Goal: Task Accomplishment & Management: Manage account settings

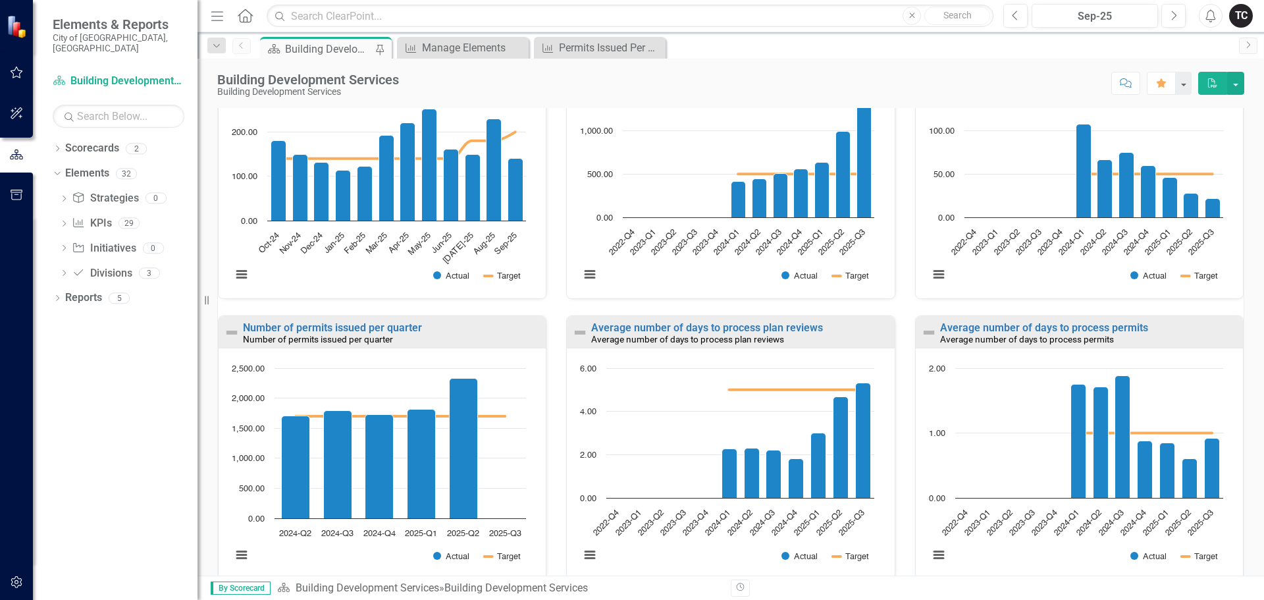
scroll to position [862, 0]
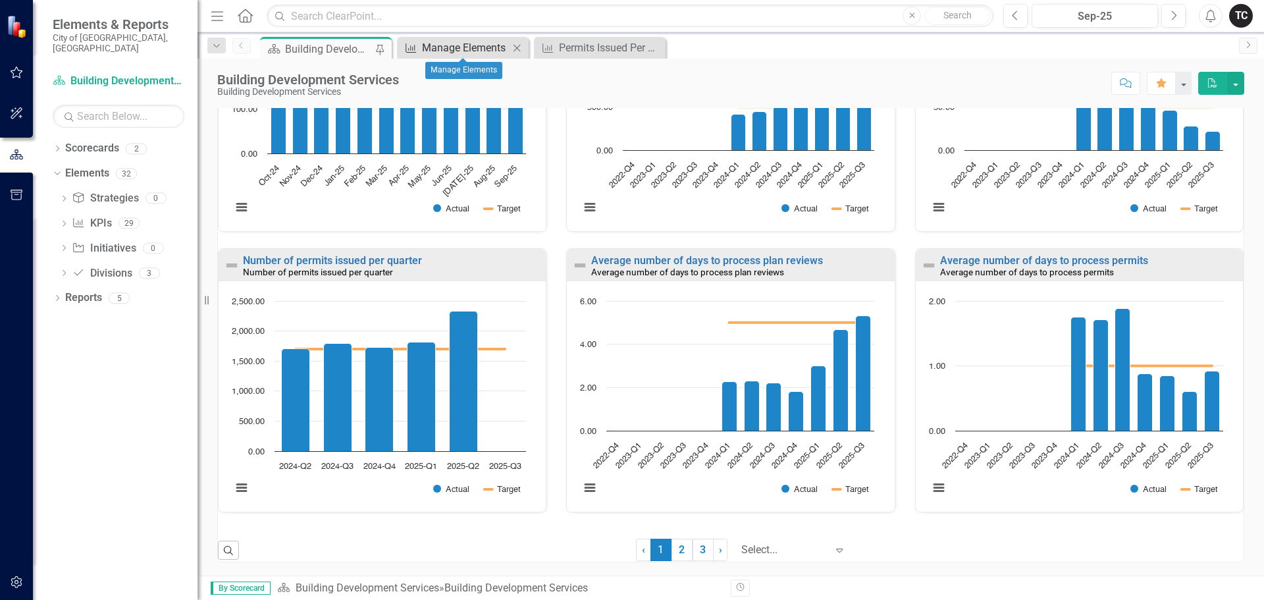
click at [455, 49] on div "Manage Elements" at bounding box center [465, 47] width 87 height 16
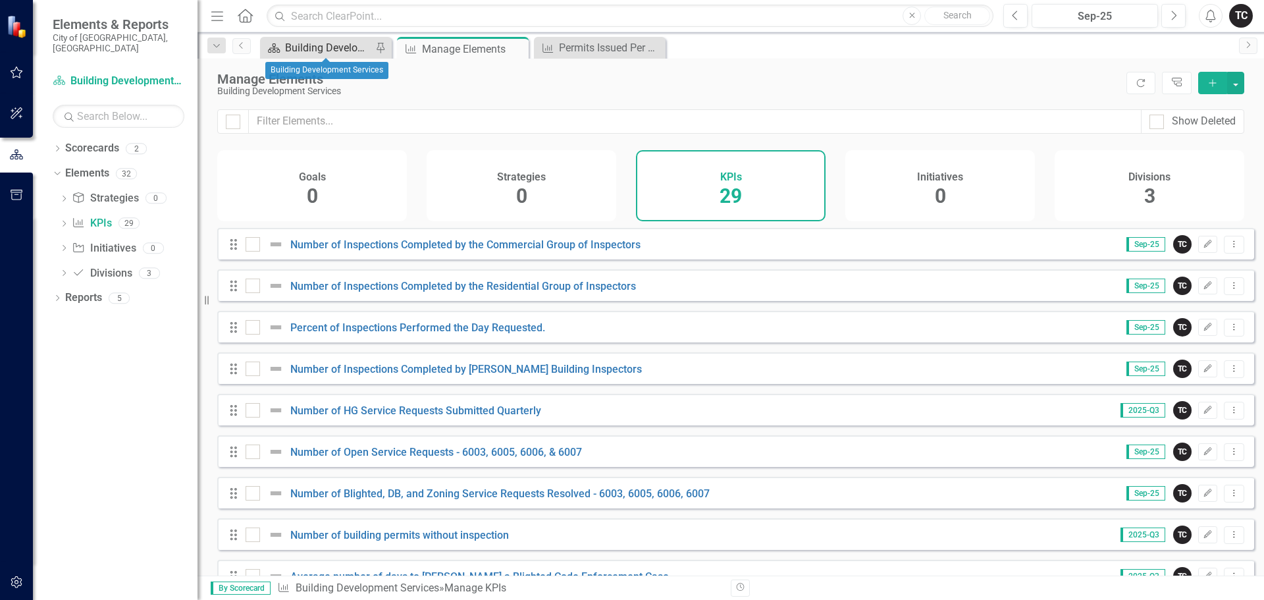
click at [326, 49] on div "Building Development Services" at bounding box center [328, 47] width 87 height 16
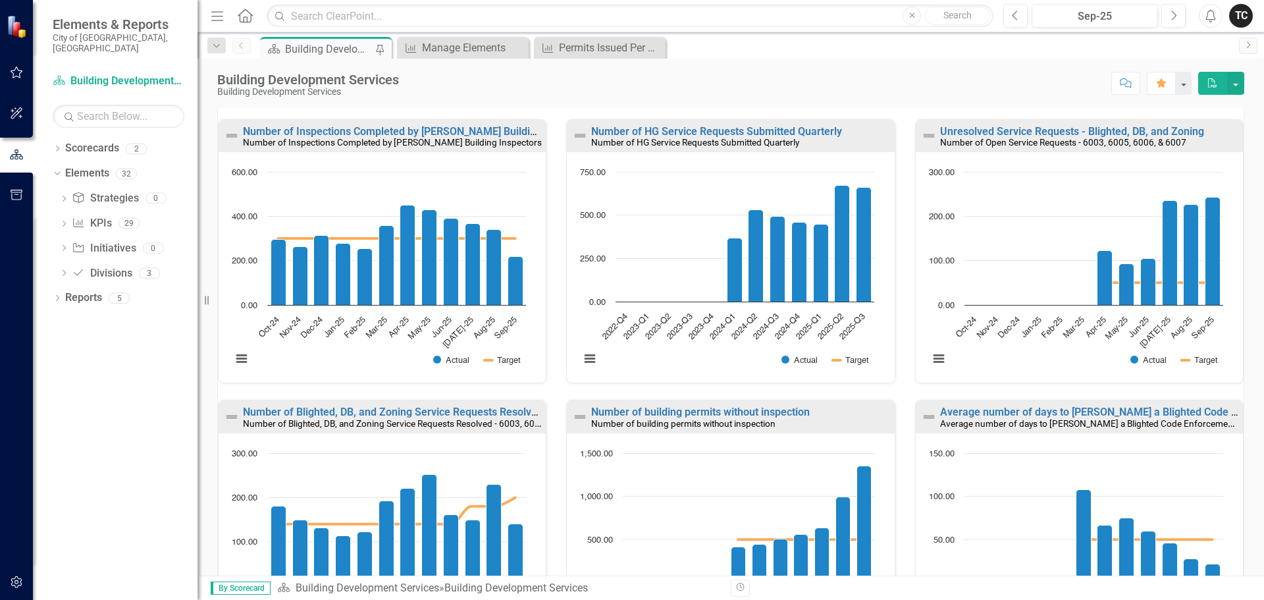
scroll to position [401, 0]
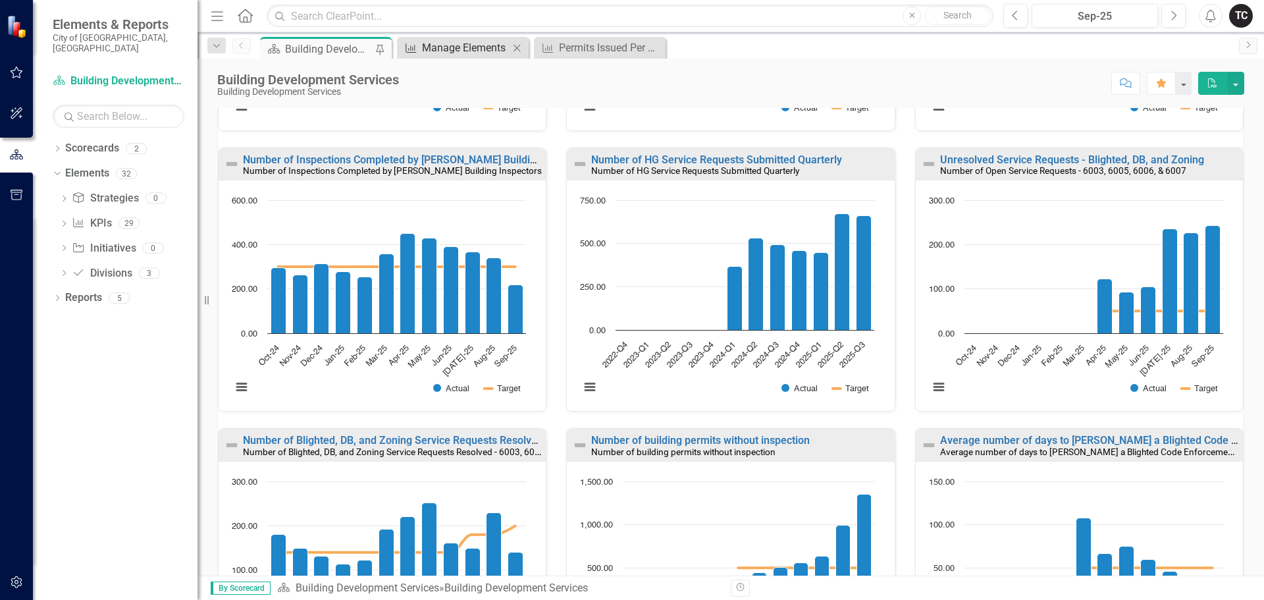
click at [463, 51] on div "Manage Elements" at bounding box center [465, 47] width 87 height 16
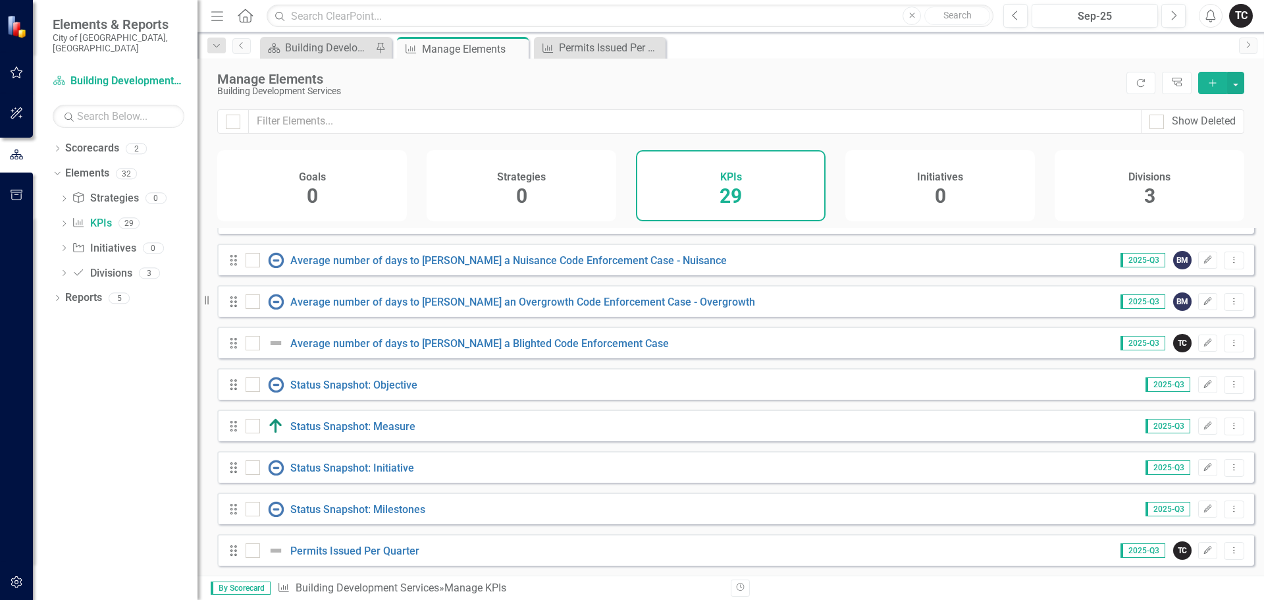
scroll to position [865, 0]
click at [362, 549] on link "Permits Issued Per Quarter" at bounding box center [354, 550] width 129 height 13
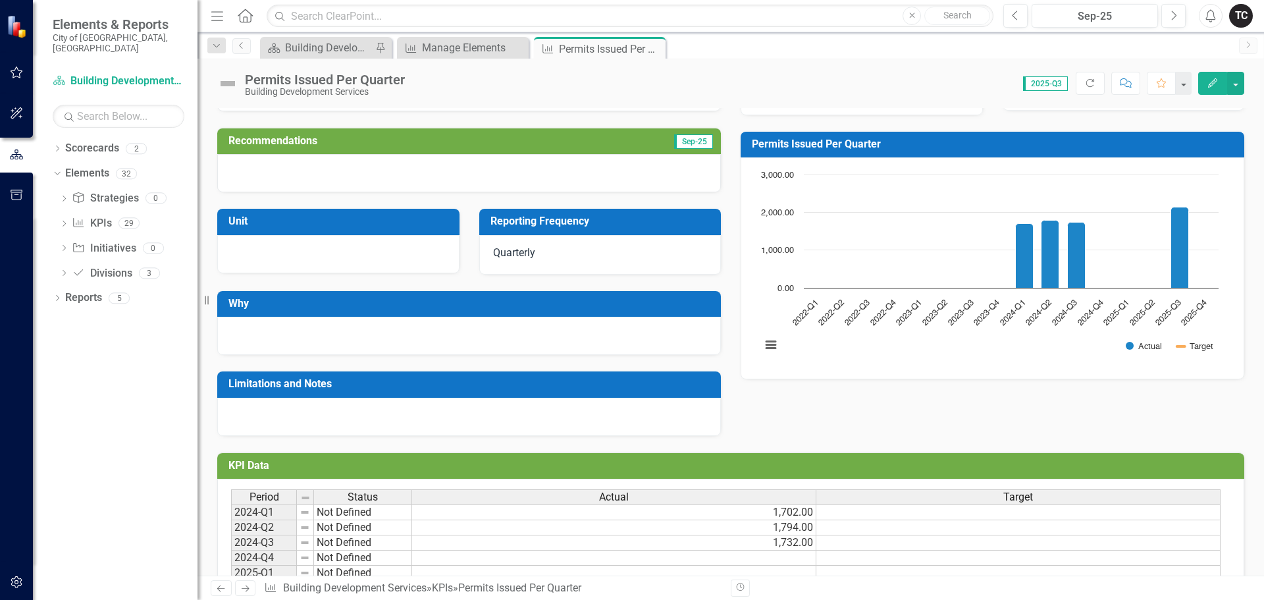
scroll to position [146, 0]
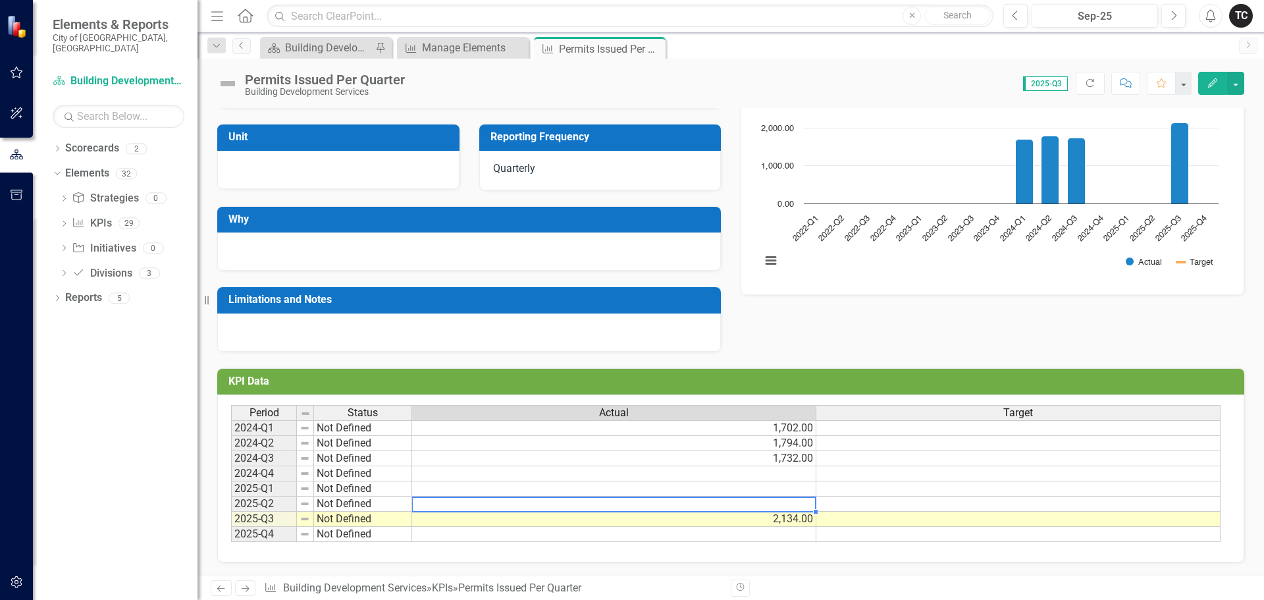
click at [771, 505] on td at bounding box center [614, 503] width 404 height 15
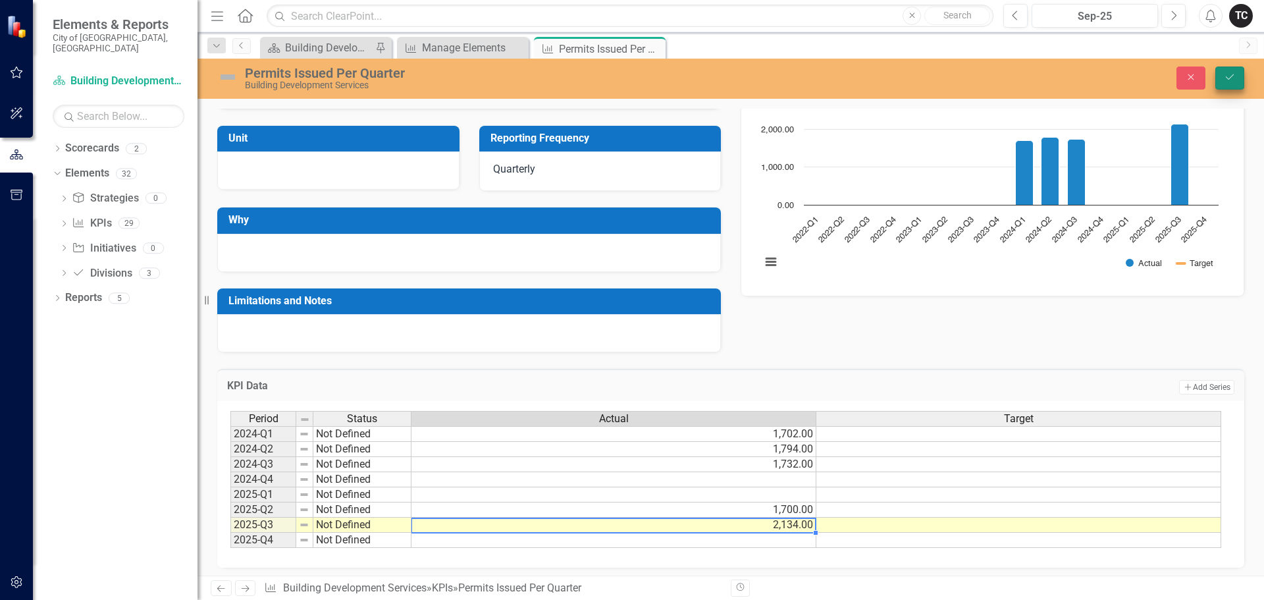
type textarea "2134"
click at [1227, 77] on icon "Save" at bounding box center [1229, 76] width 12 height 9
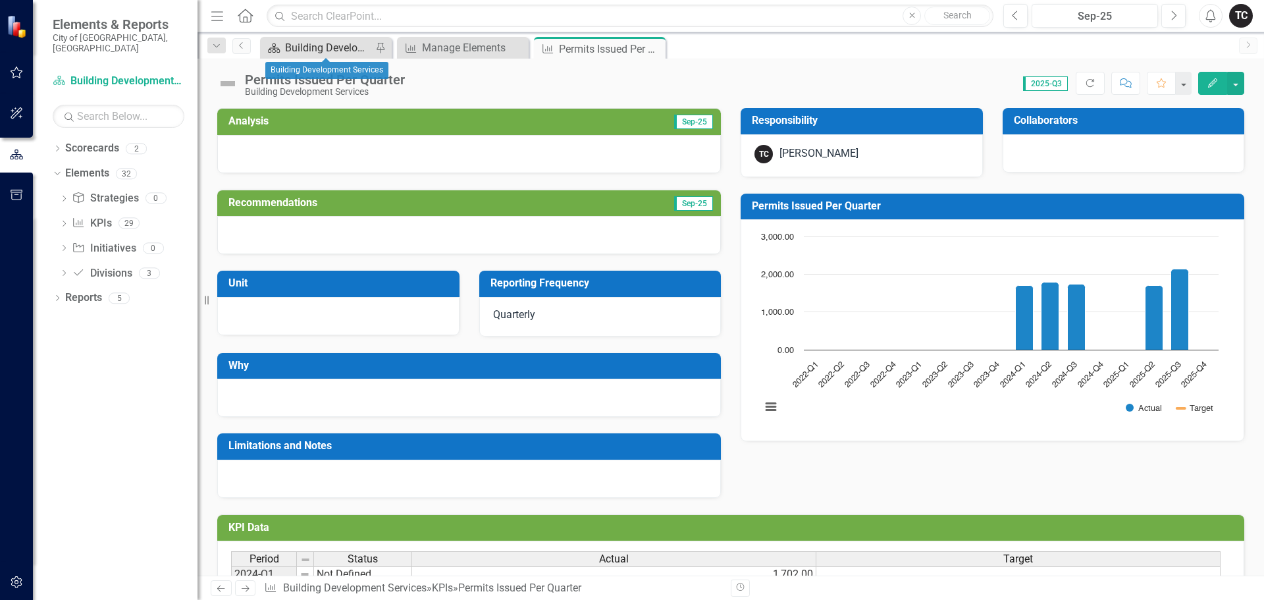
click at [342, 46] on div "Building Development Services" at bounding box center [328, 47] width 87 height 16
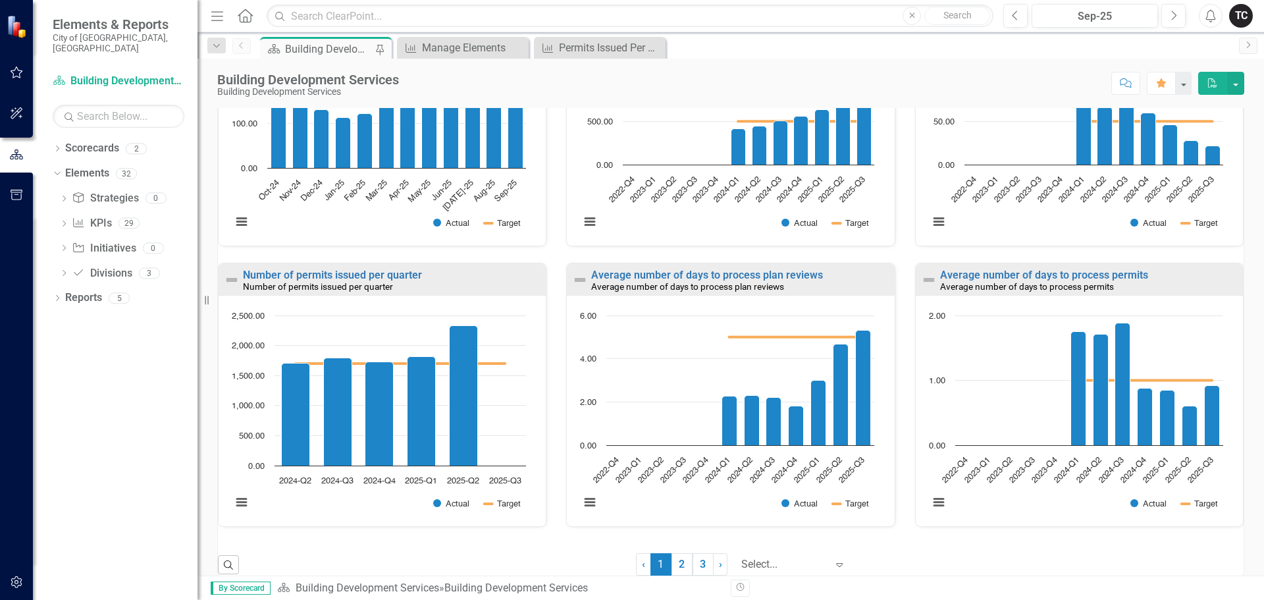
scroll to position [862, 0]
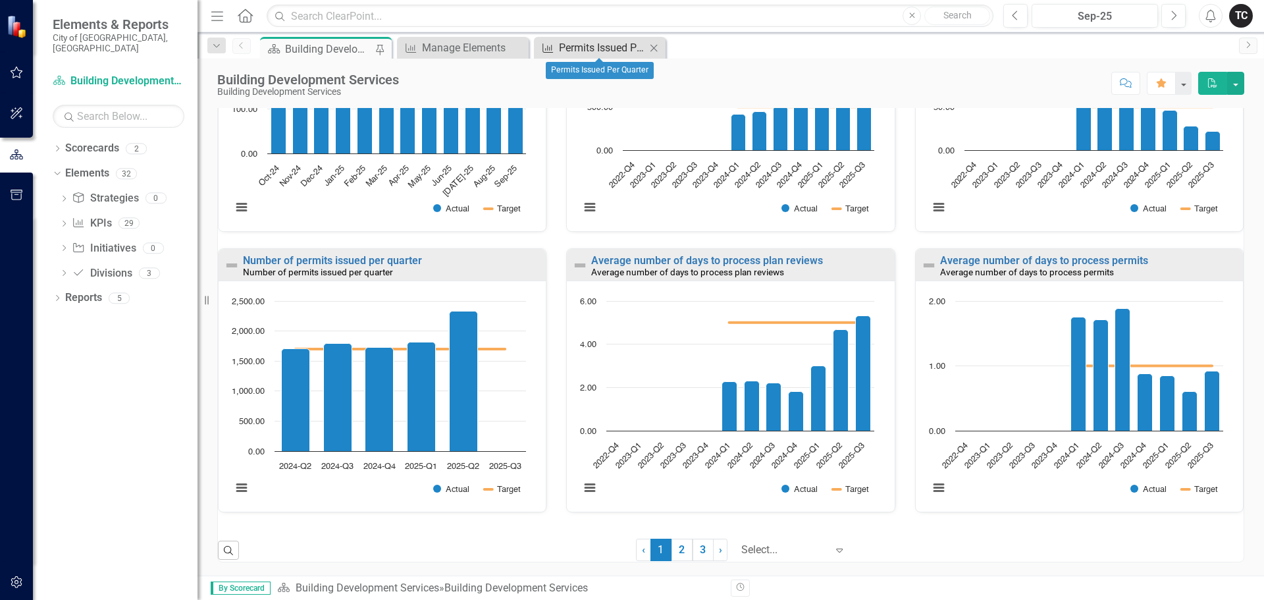
click at [580, 47] on div "Permits Issued Per Quarter" at bounding box center [602, 47] width 87 height 16
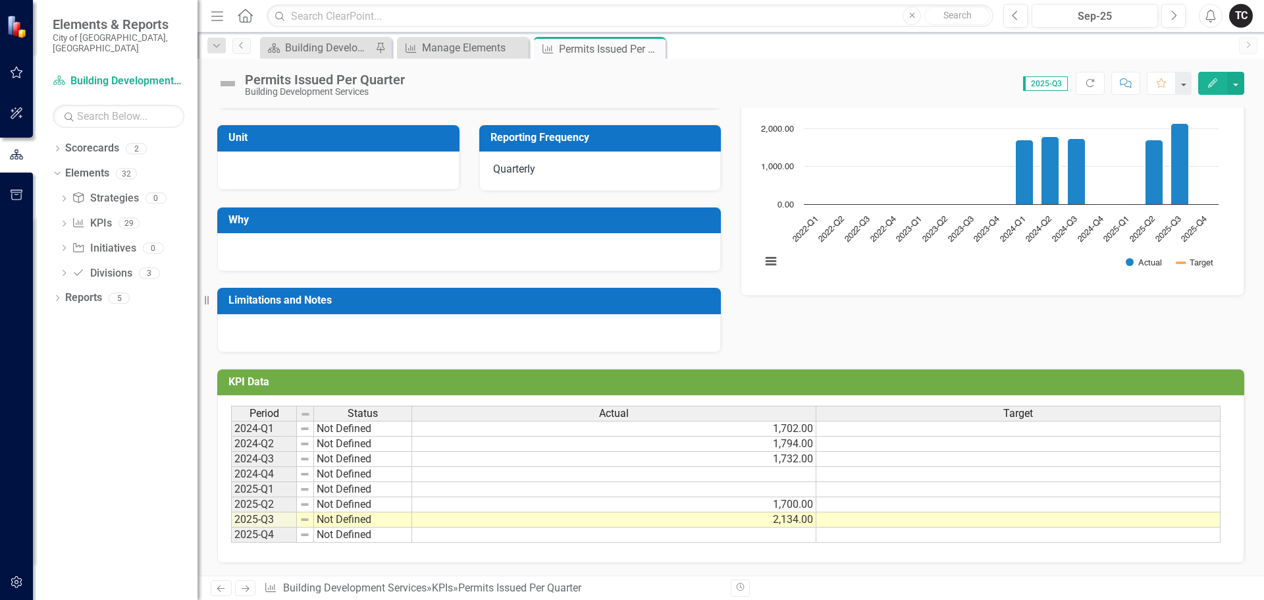
scroll to position [146, 0]
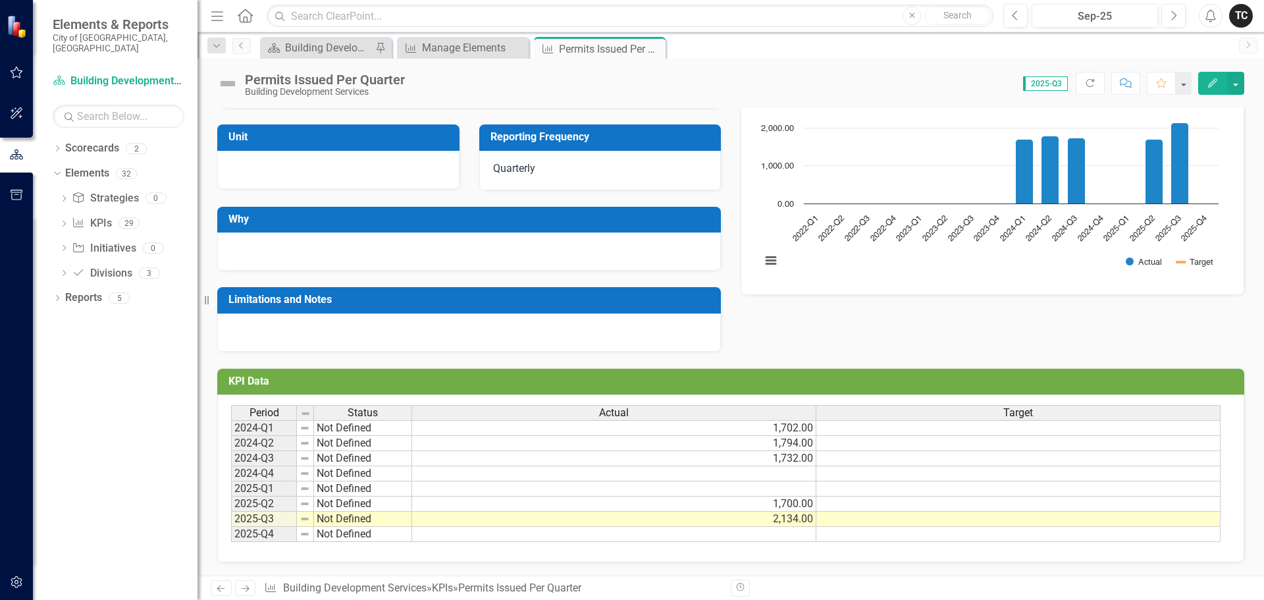
click at [790, 504] on td "1,700.00" at bounding box center [614, 503] width 404 height 15
click at [333, 52] on div "Building Development Services" at bounding box center [328, 47] width 87 height 16
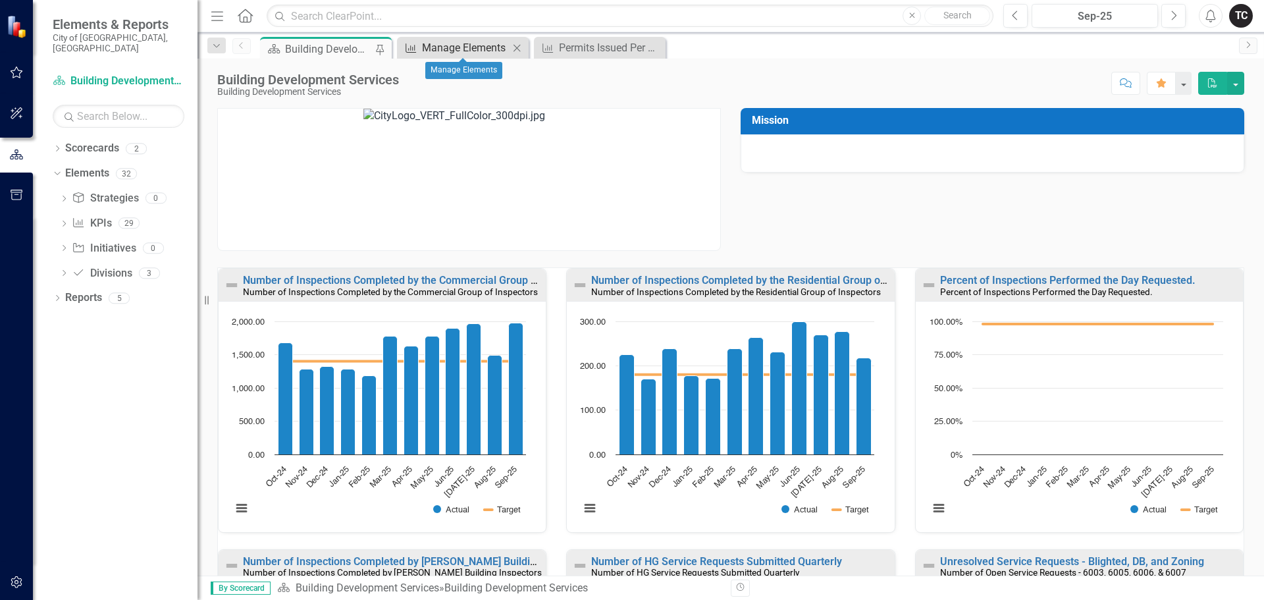
click at [478, 45] on div "Manage Elements" at bounding box center [465, 47] width 87 height 16
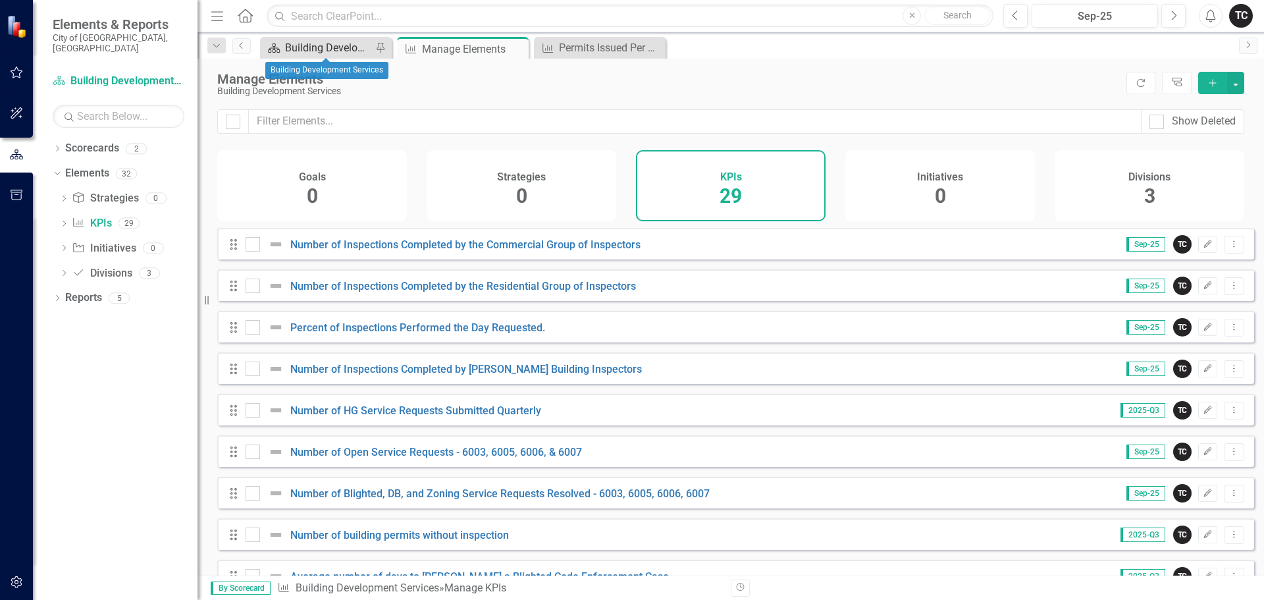
click at [324, 49] on div "Building Development Services" at bounding box center [328, 47] width 87 height 16
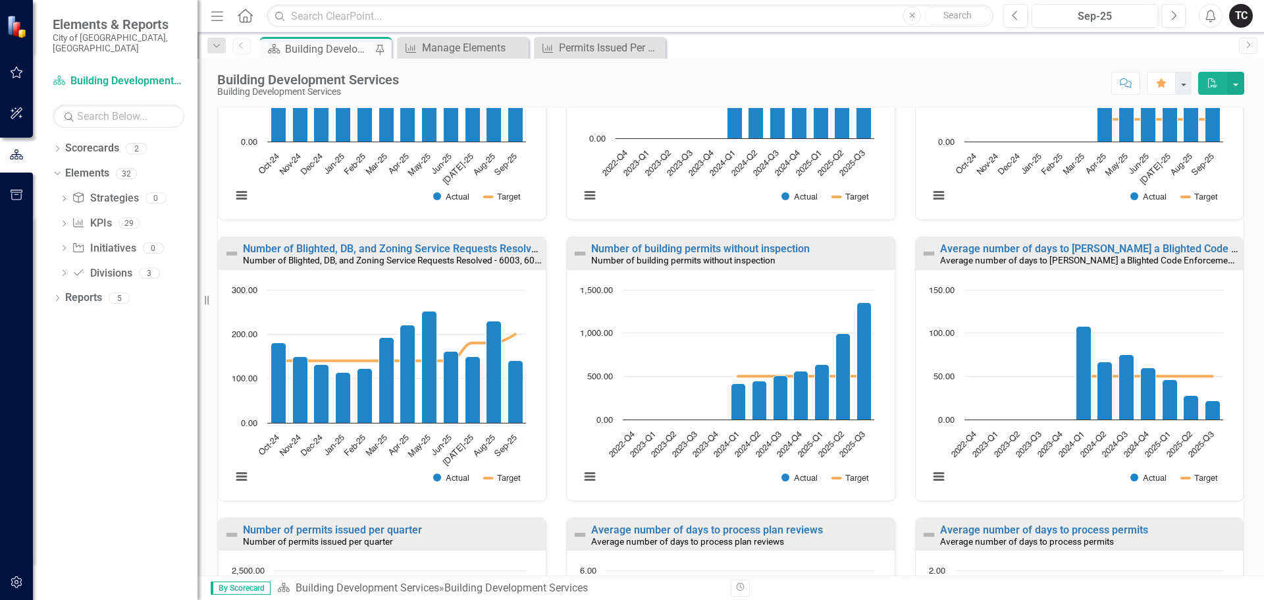
scroll to position [790, 0]
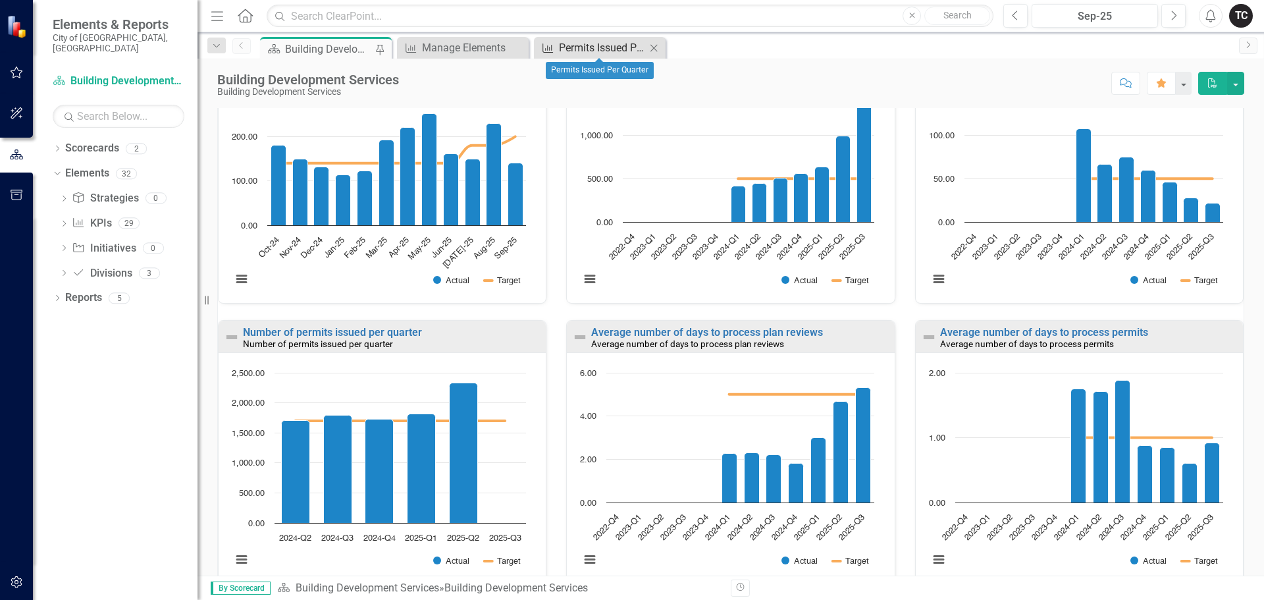
click at [582, 51] on div "Permits Issued Per Quarter" at bounding box center [602, 47] width 87 height 16
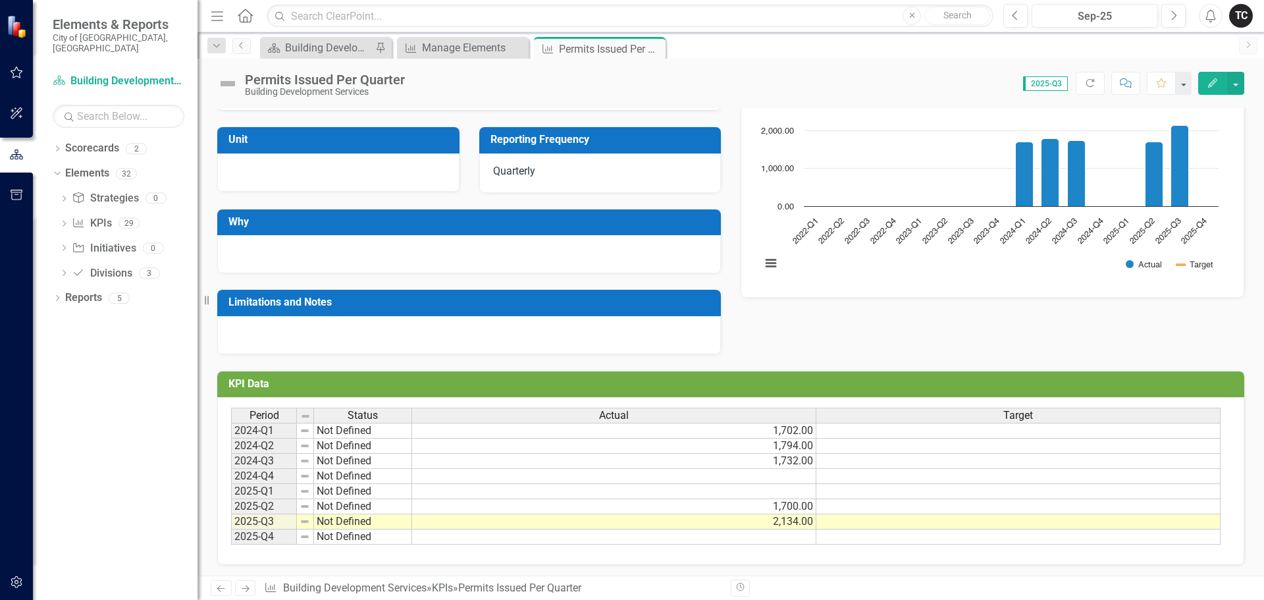
scroll to position [146, 0]
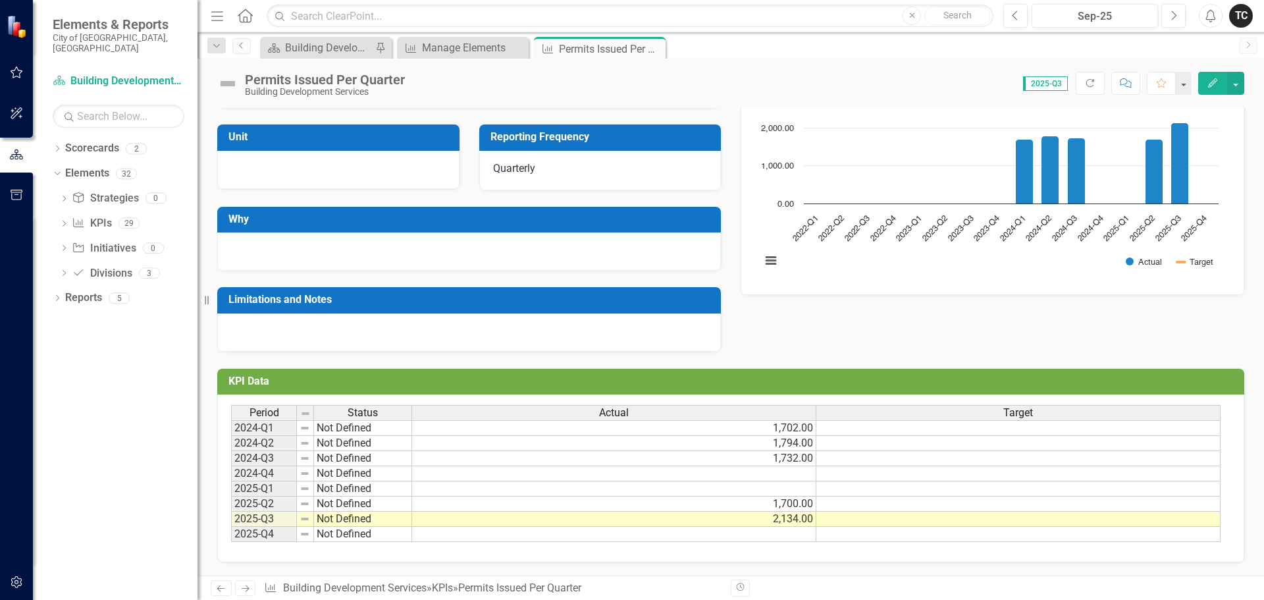
click at [792, 505] on td "1,700.00" at bounding box center [614, 503] width 404 height 15
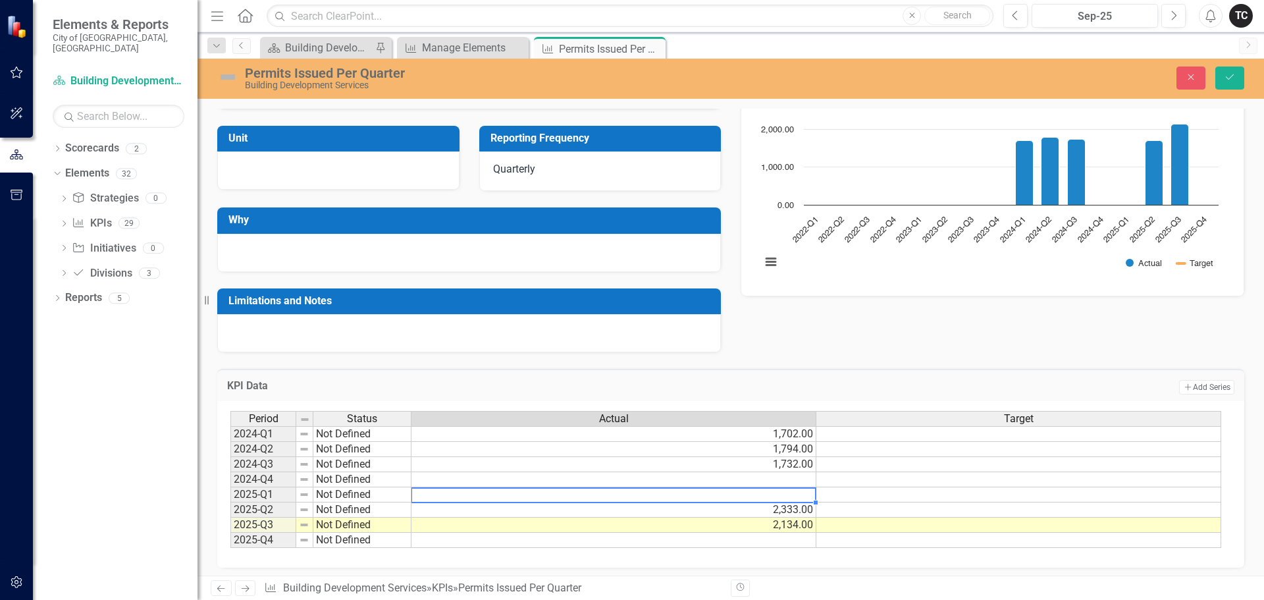
click at [786, 497] on td at bounding box center [613, 494] width 405 height 15
type textarea "1816"
click at [875, 474] on td at bounding box center [1018, 479] width 405 height 15
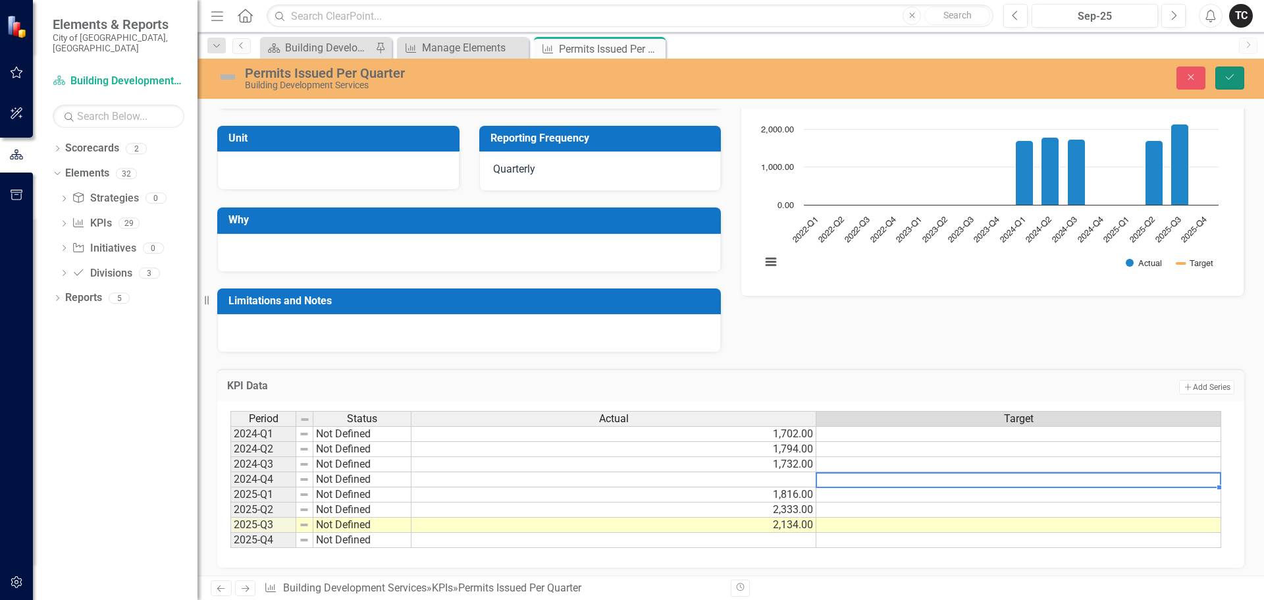
click at [1231, 74] on icon "Save" at bounding box center [1229, 76] width 12 height 9
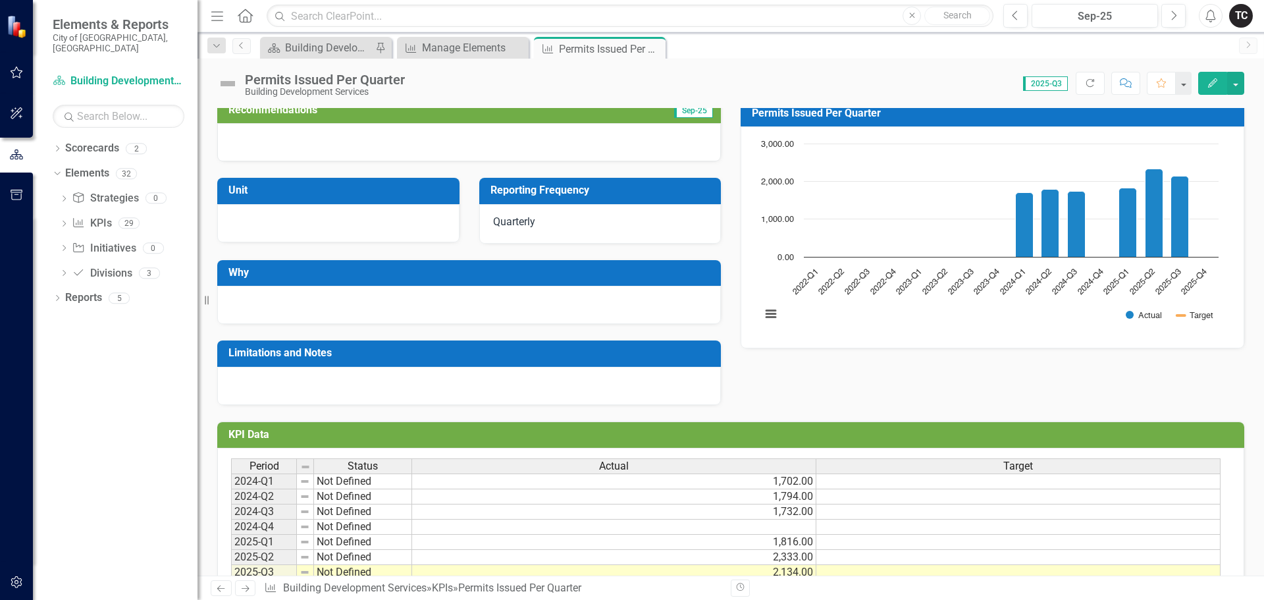
scroll to position [0, 0]
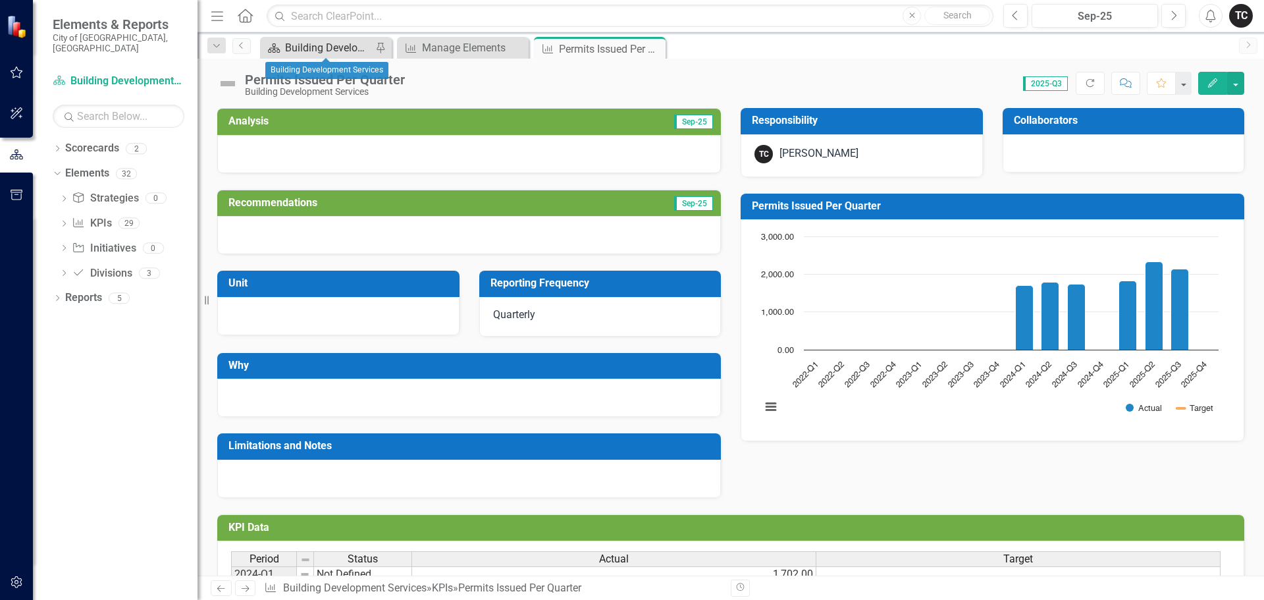
click at [346, 55] on div "Building Development Services" at bounding box center [328, 47] width 87 height 16
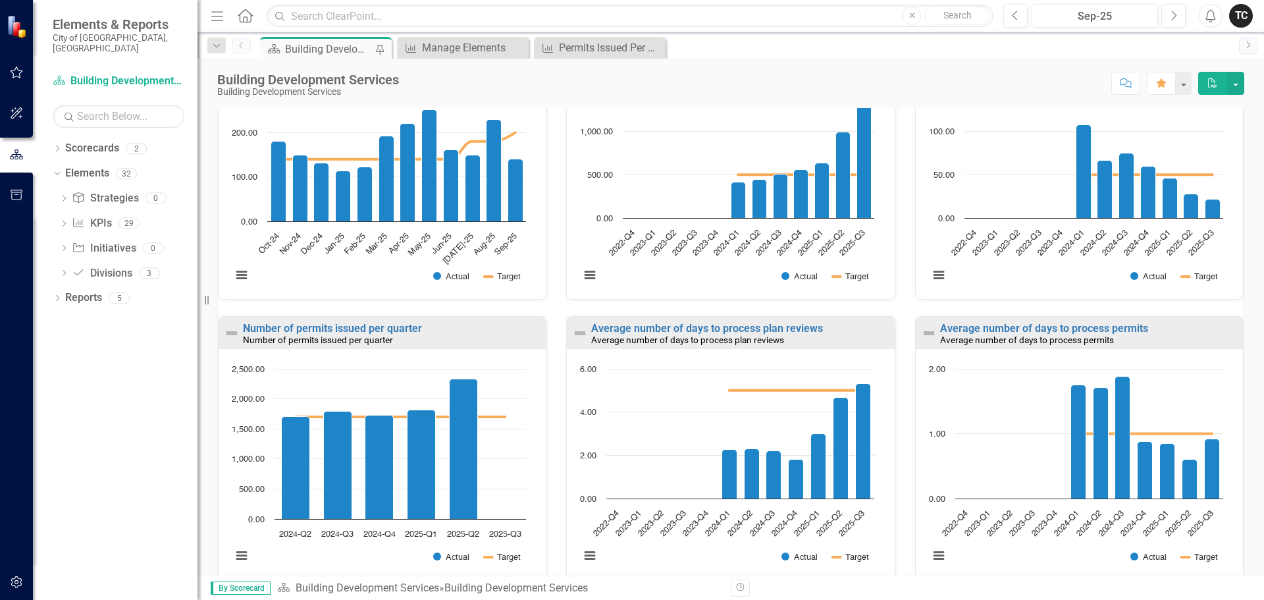
scroll to position [856, 0]
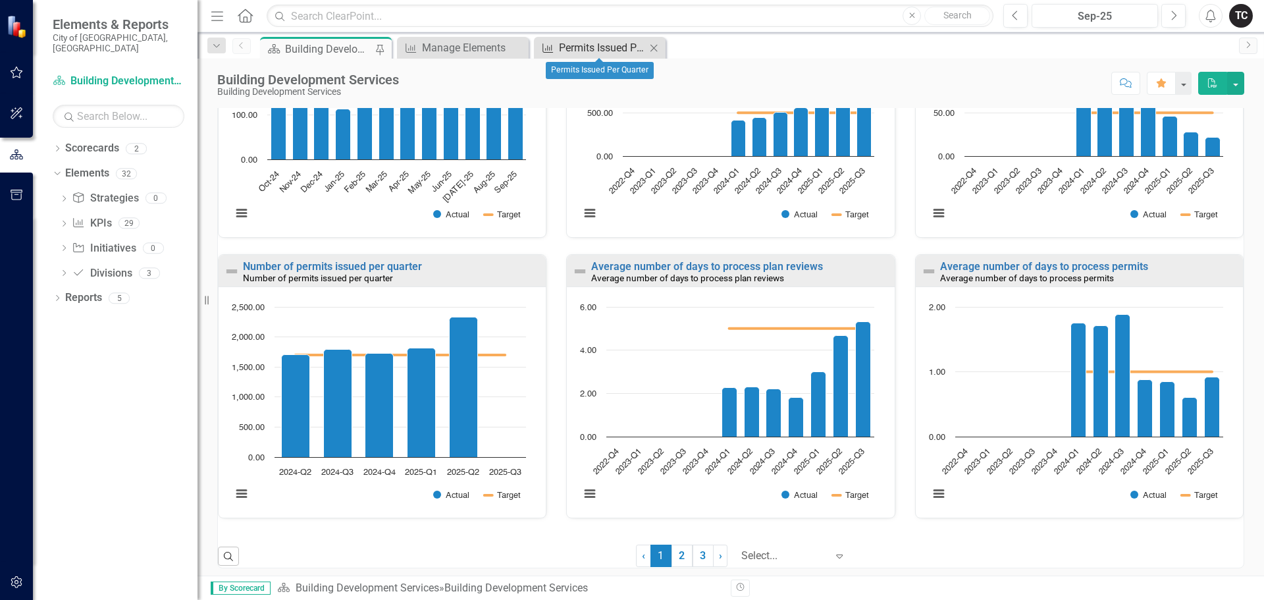
click at [595, 51] on div "Permits Issued Per Quarter" at bounding box center [602, 47] width 87 height 16
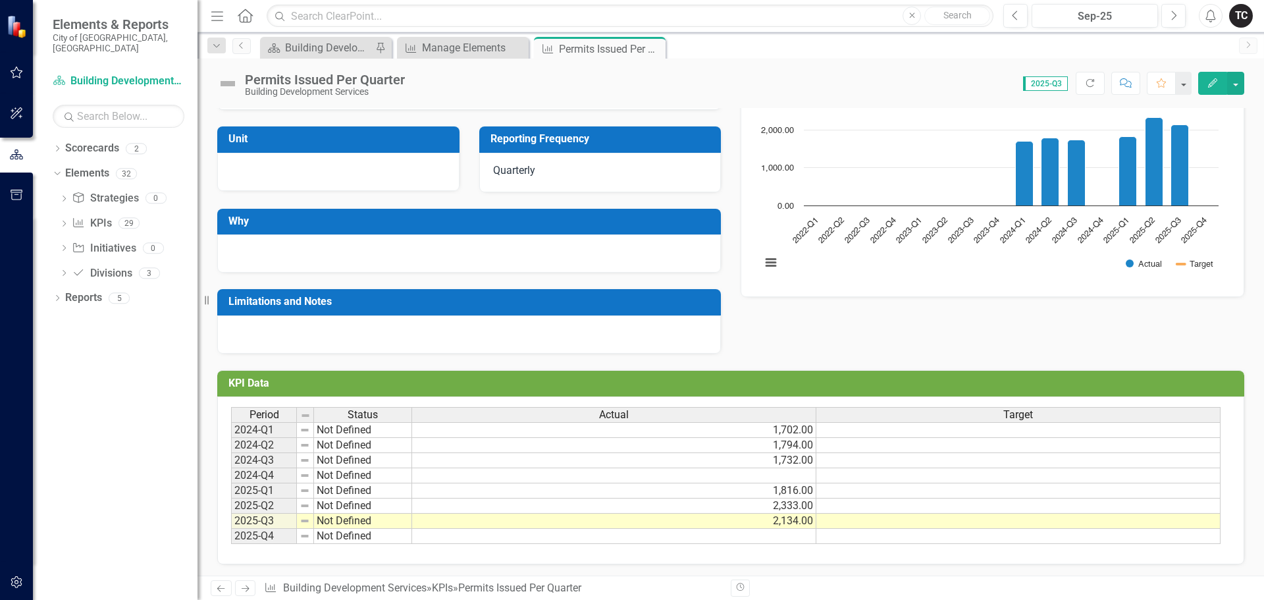
scroll to position [146, 0]
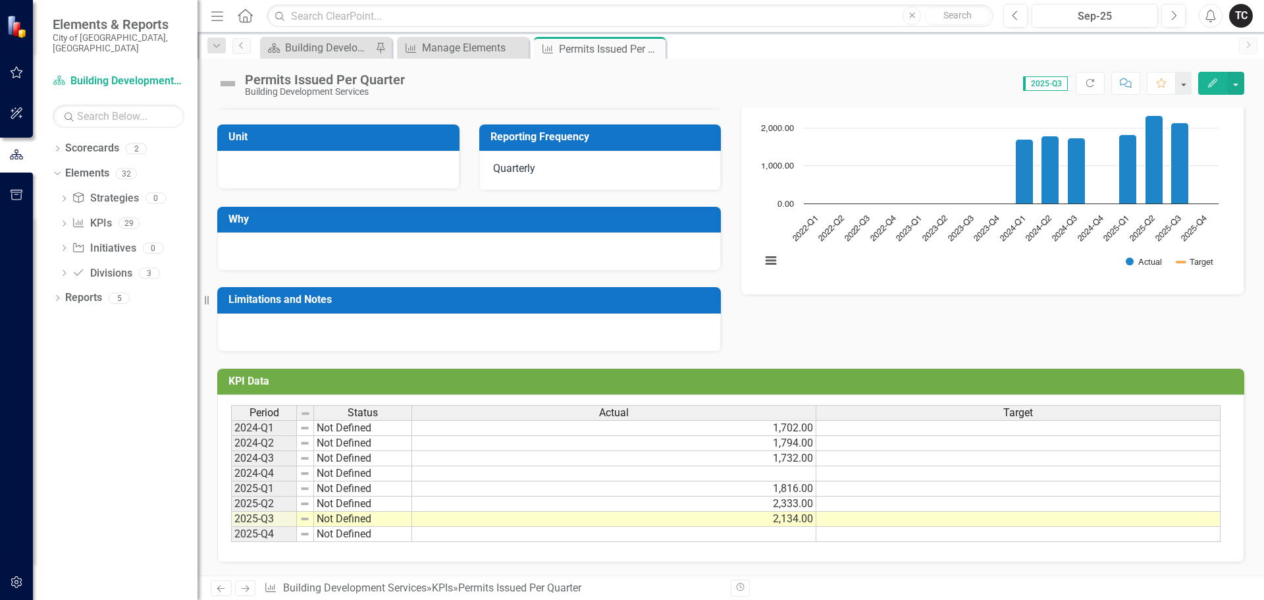
click at [773, 476] on td at bounding box center [614, 473] width 404 height 15
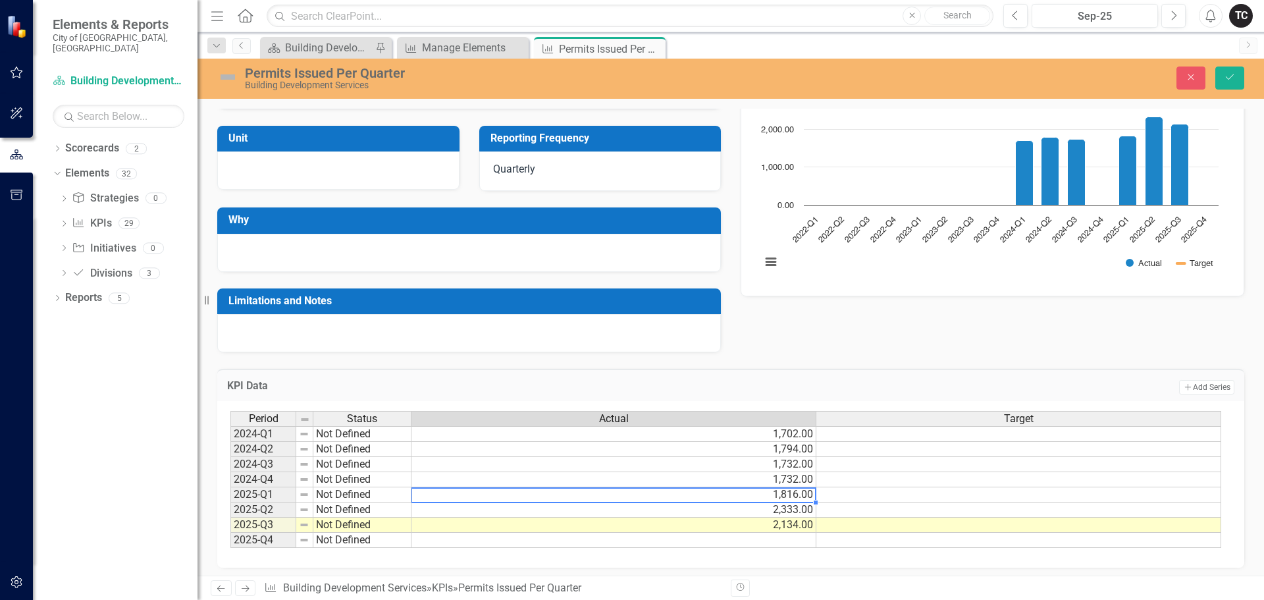
type textarea "1816"
click at [803, 467] on td "1,732.00" at bounding box center [613, 464] width 405 height 15
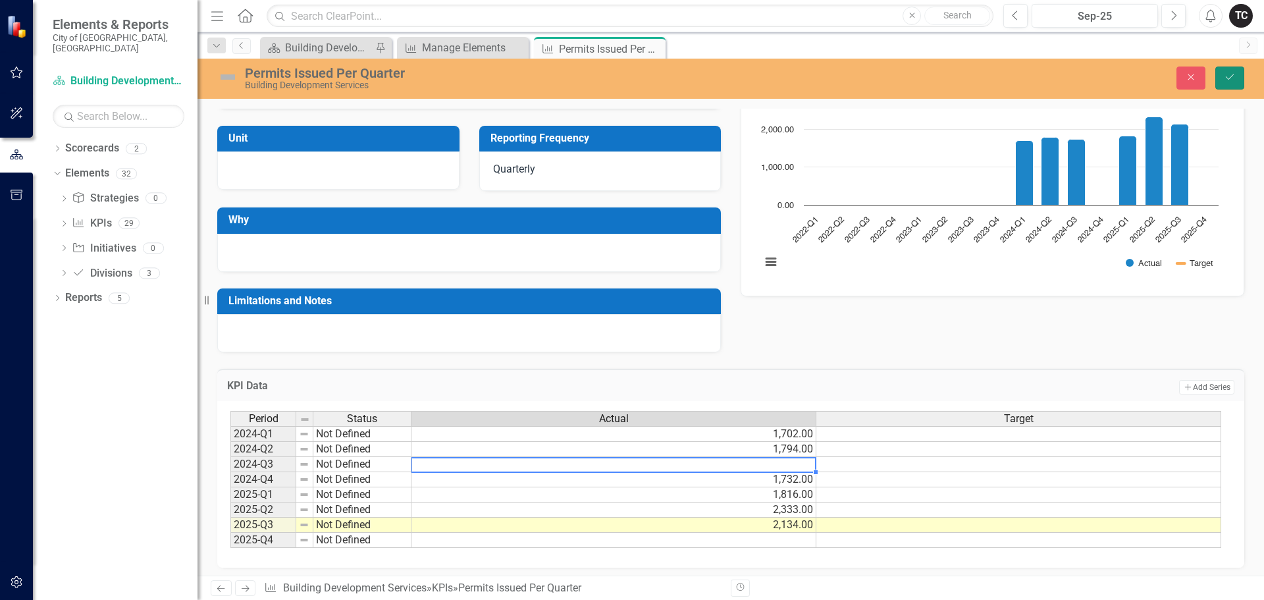
click at [1229, 75] on icon "Save" at bounding box center [1229, 76] width 12 height 9
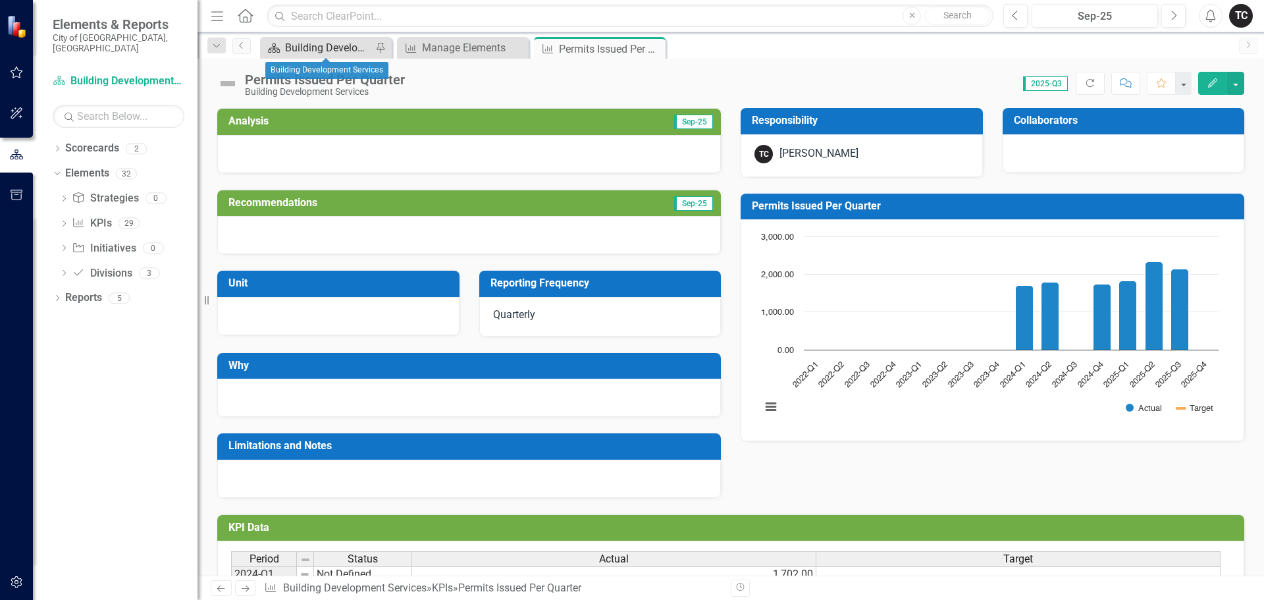
click at [340, 49] on div "Building Development Services" at bounding box center [328, 47] width 87 height 16
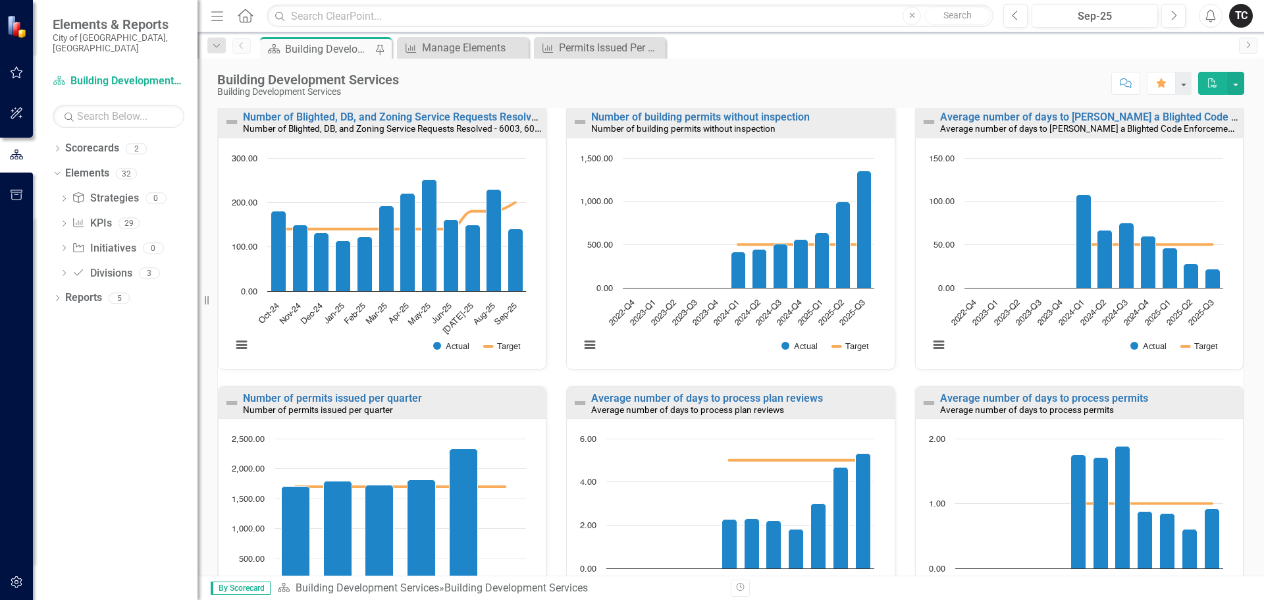
scroll to position [856, 0]
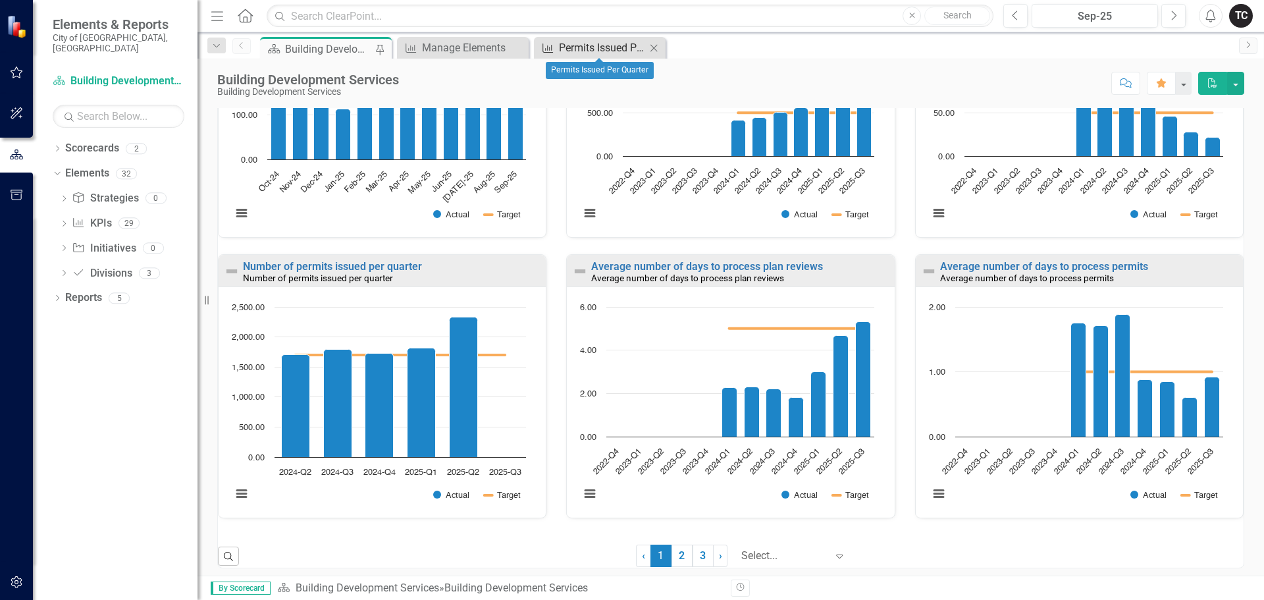
click at [598, 51] on div "Permits Issued Per Quarter" at bounding box center [602, 47] width 87 height 16
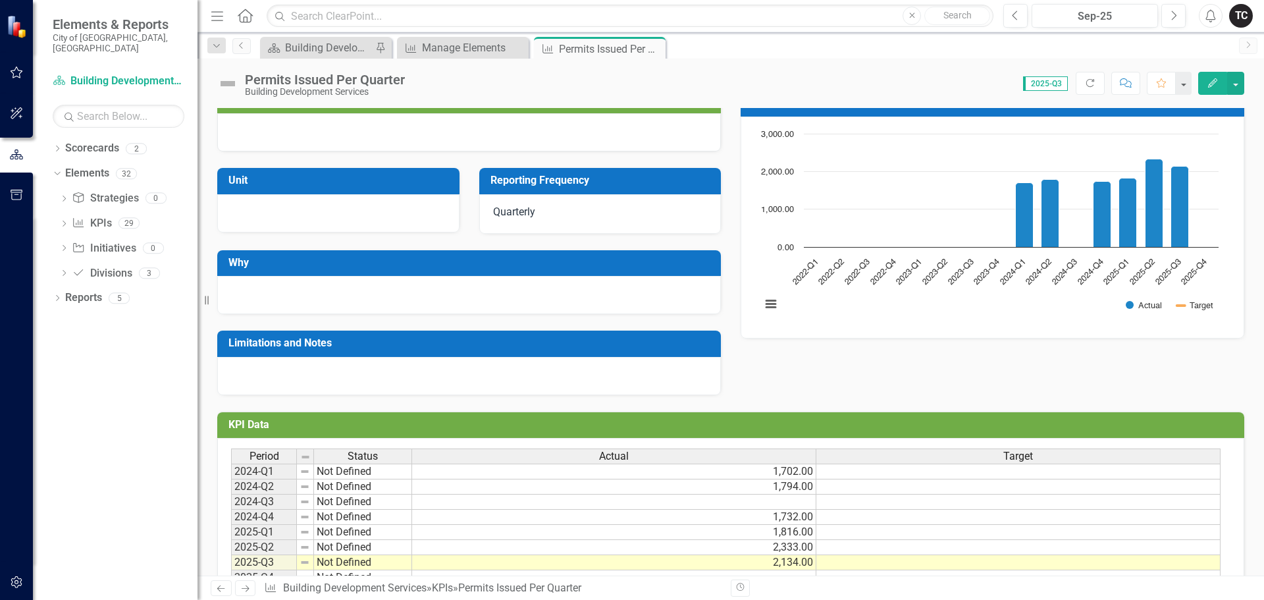
scroll to position [146, 0]
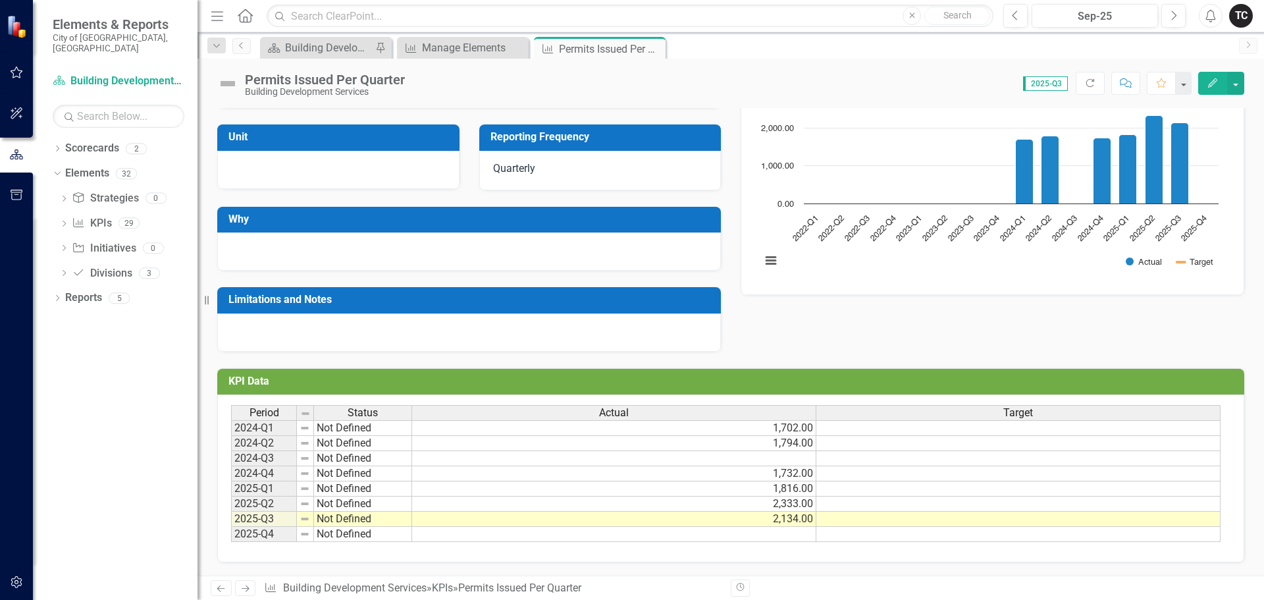
click at [798, 459] on td at bounding box center [614, 458] width 404 height 15
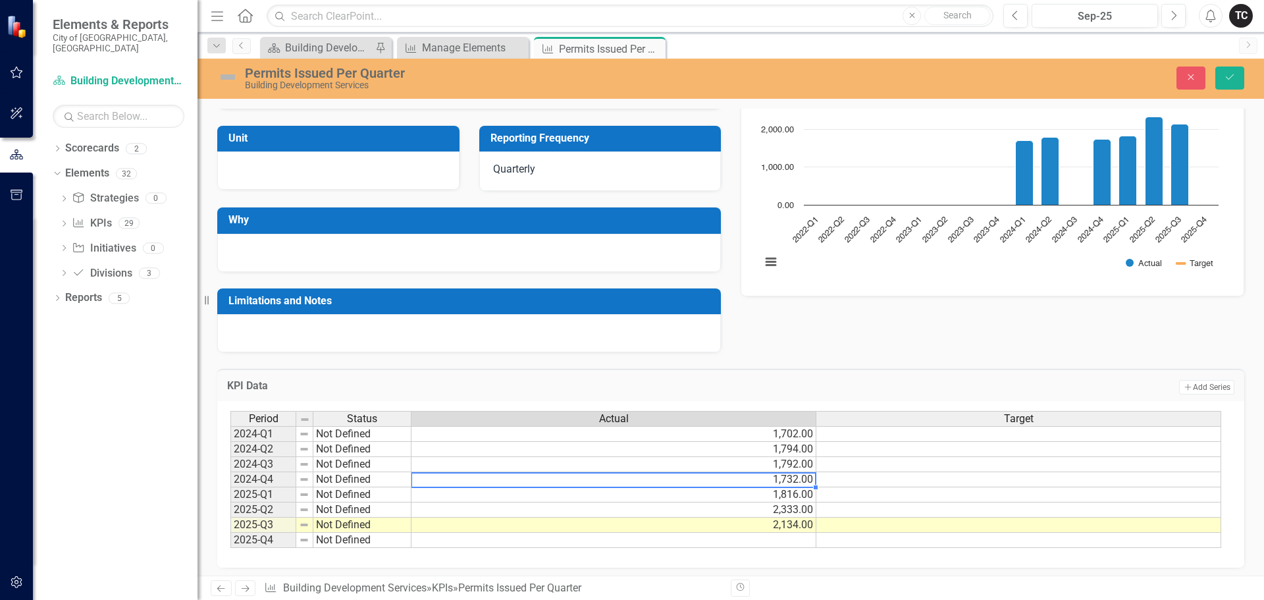
type textarea "1732"
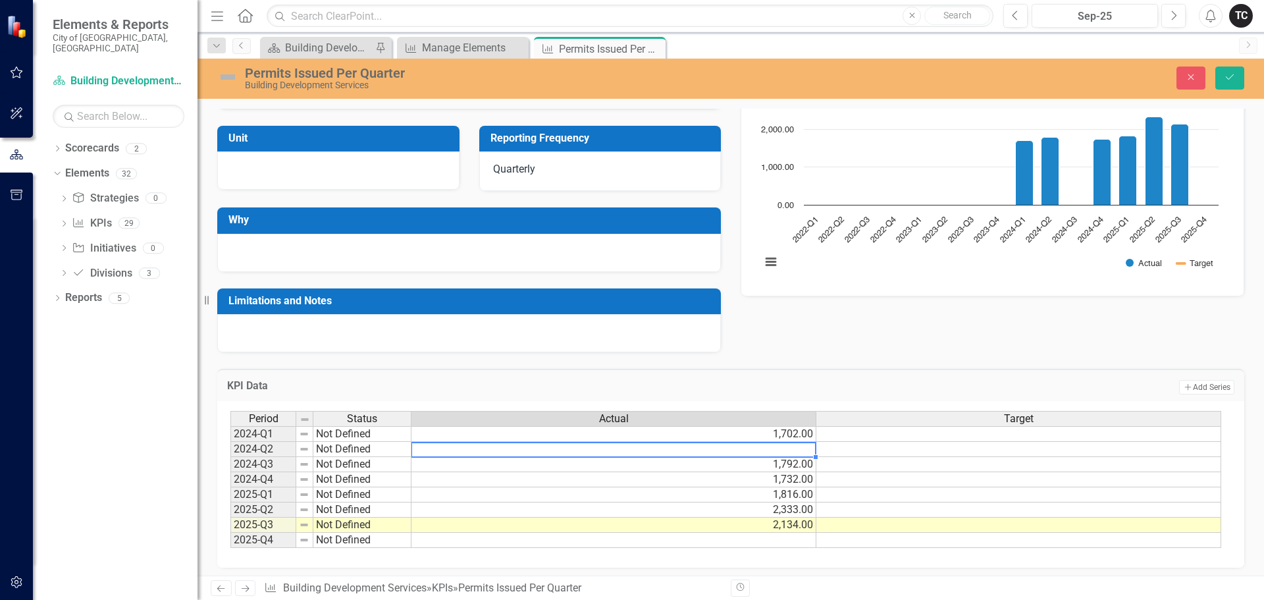
click at [797, 462] on td "1,792.00" at bounding box center [613, 464] width 405 height 15
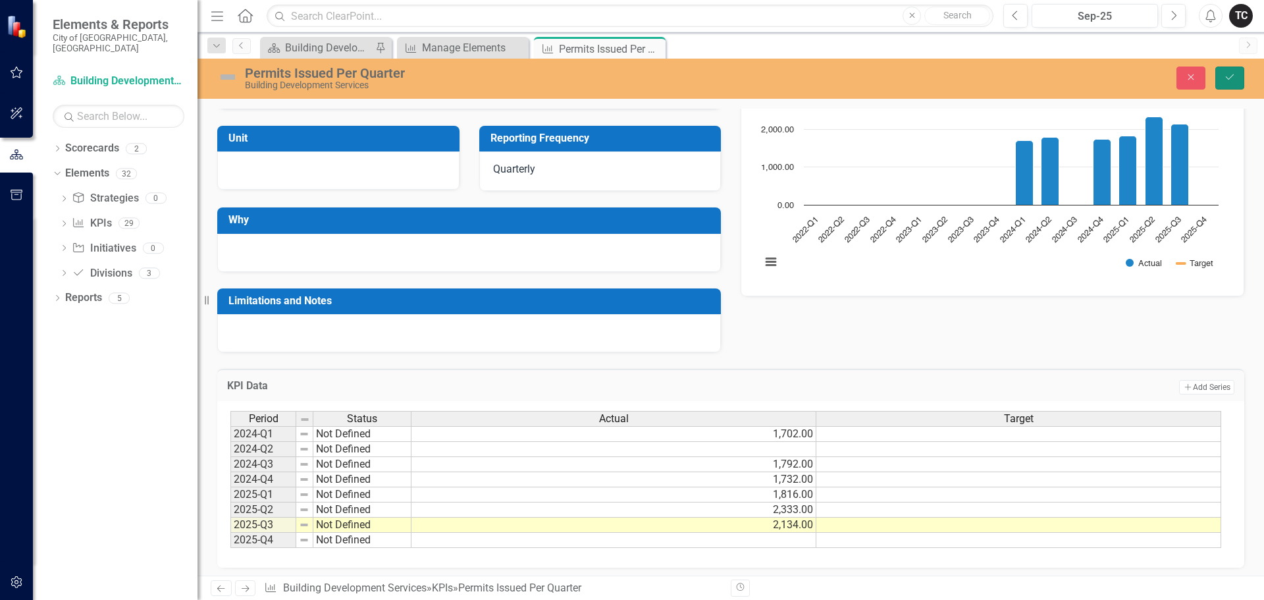
click at [1230, 74] on icon "Save" at bounding box center [1229, 76] width 12 height 9
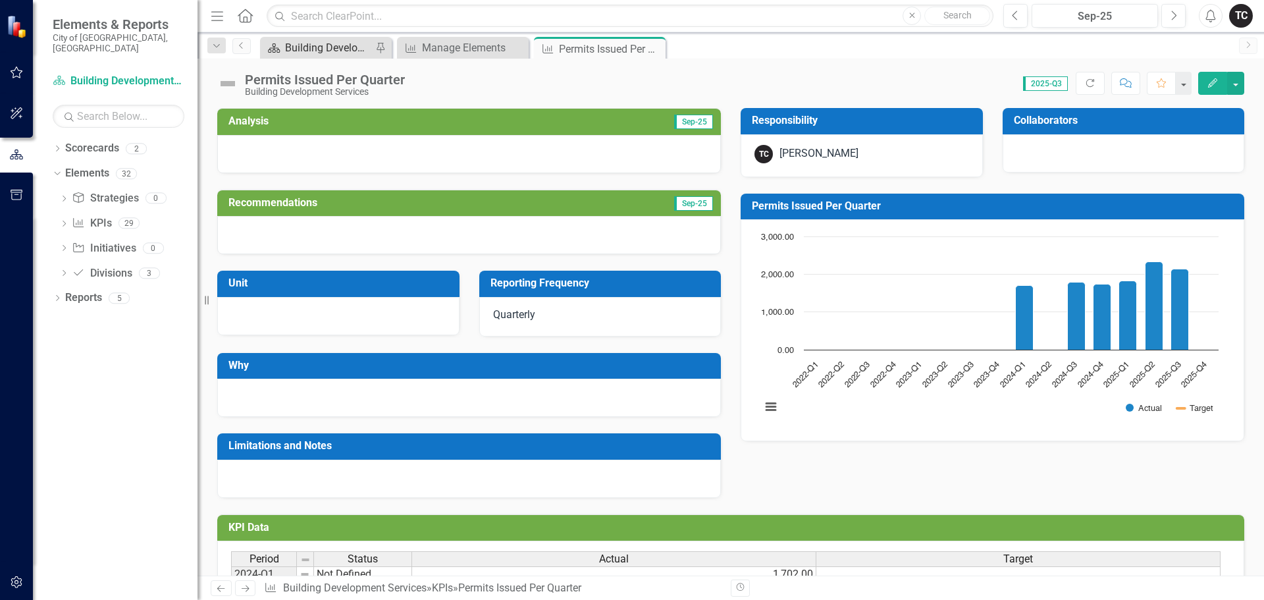
click at [298, 48] on div "Building Development Services" at bounding box center [328, 47] width 87 height 16
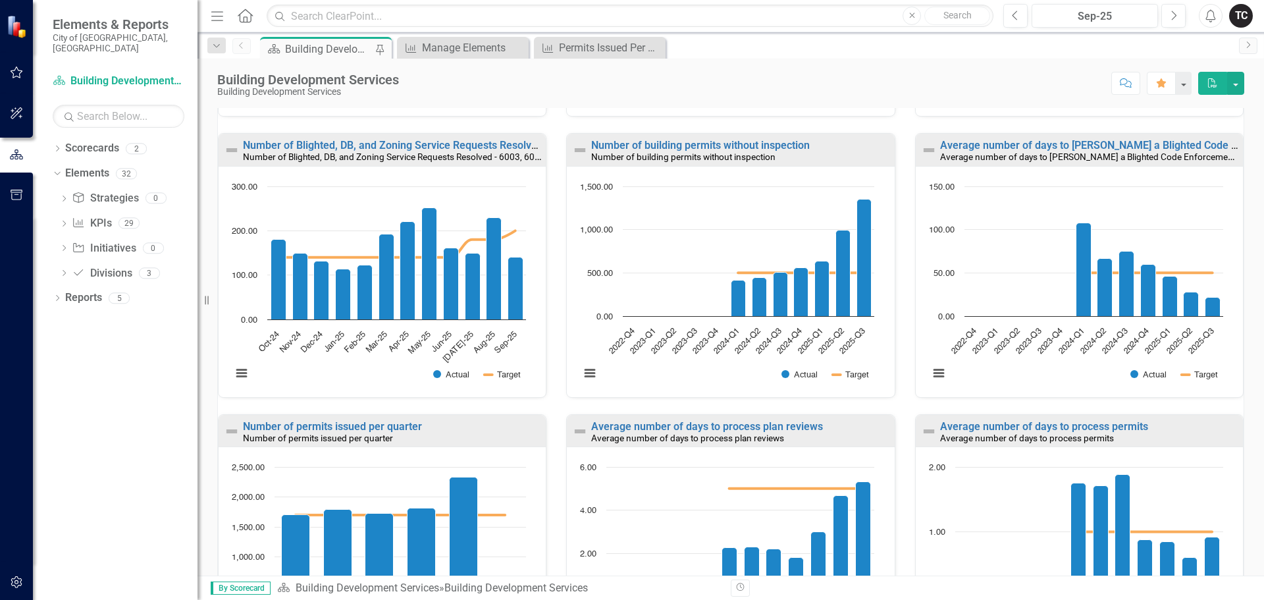
scroll to position [790, 0]
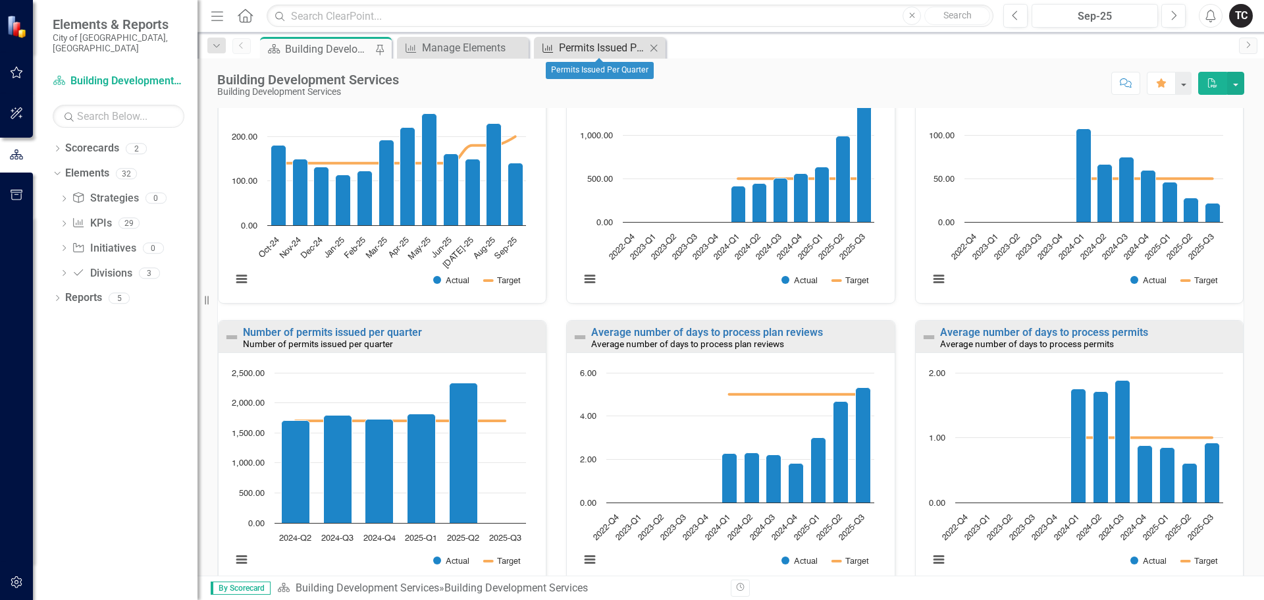
click at [580, 45] on div "Permits Issued Per Quarter" at bounding box center [602, 47] width 87 height 16
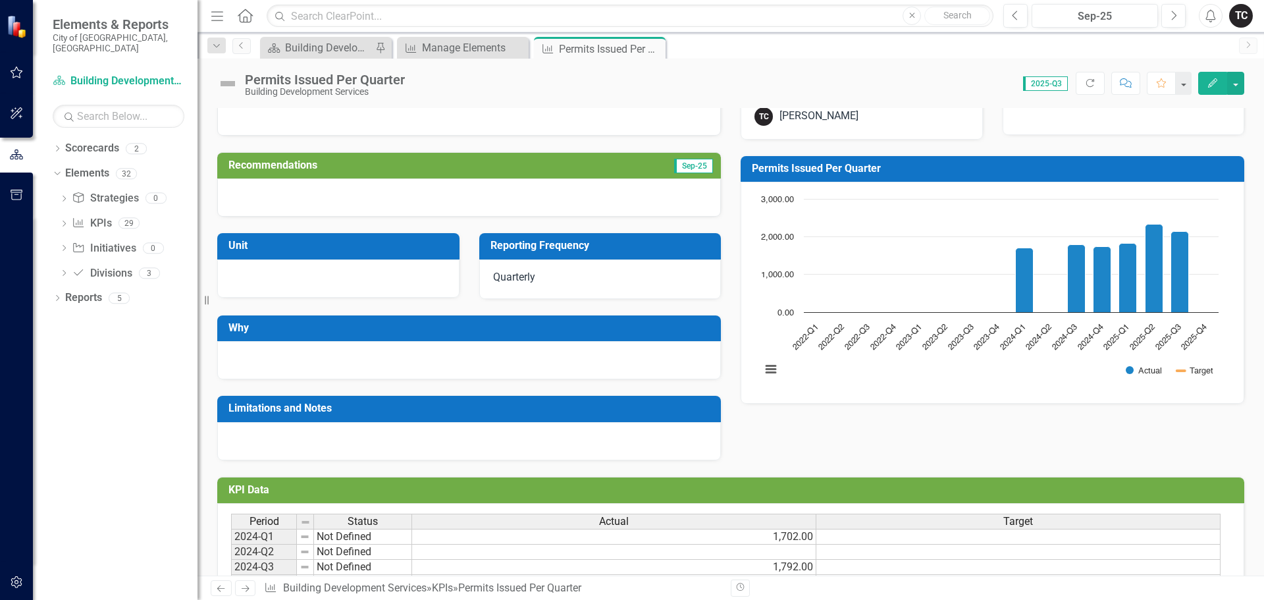
scroll to position [146, 0]
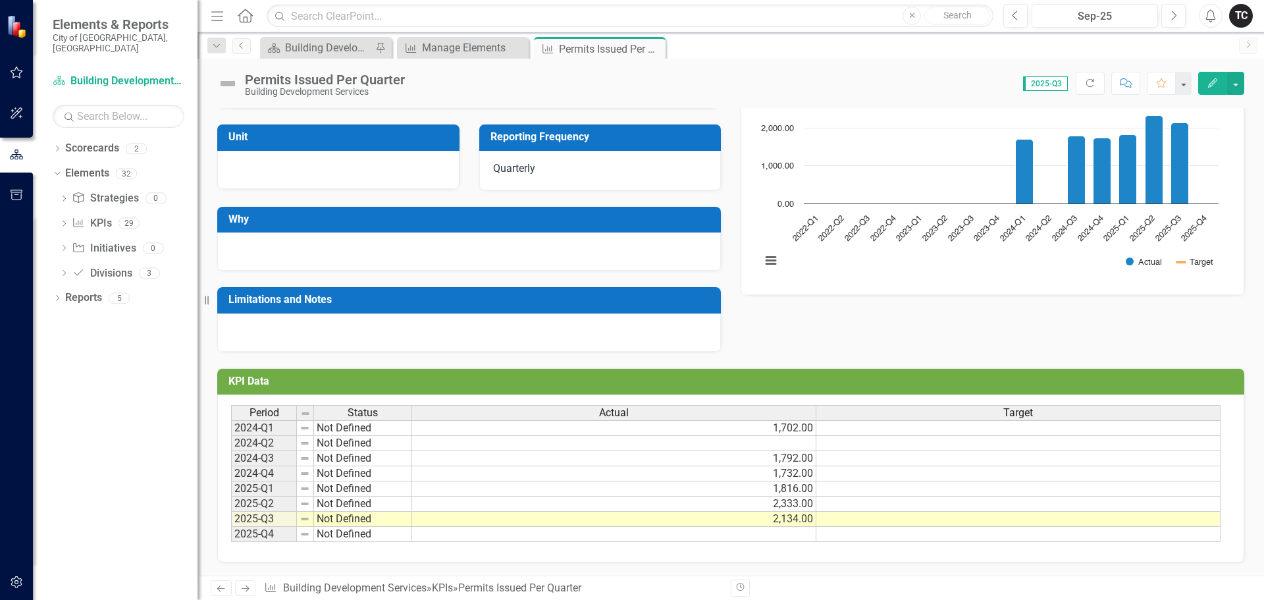
click at [794, 446] on td at bounding box center [614, 443] width 404 height 15
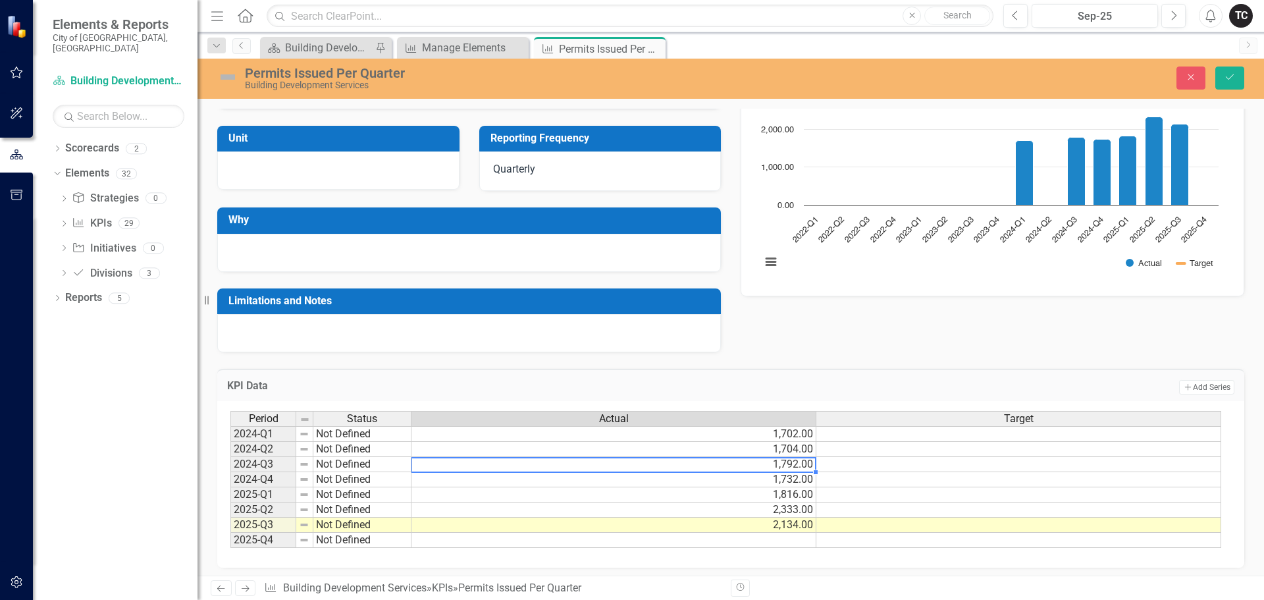
type textarea "1792"
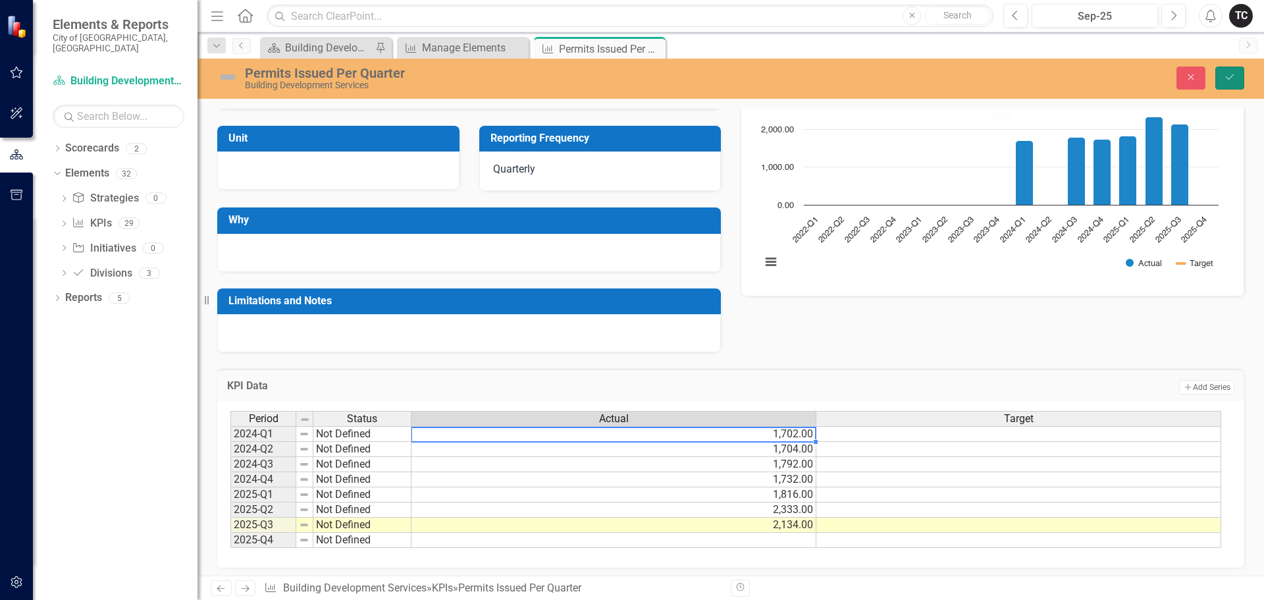
click at [1234, 72] on button "Save" at bounding box center [1229, 77] width 29 height 23
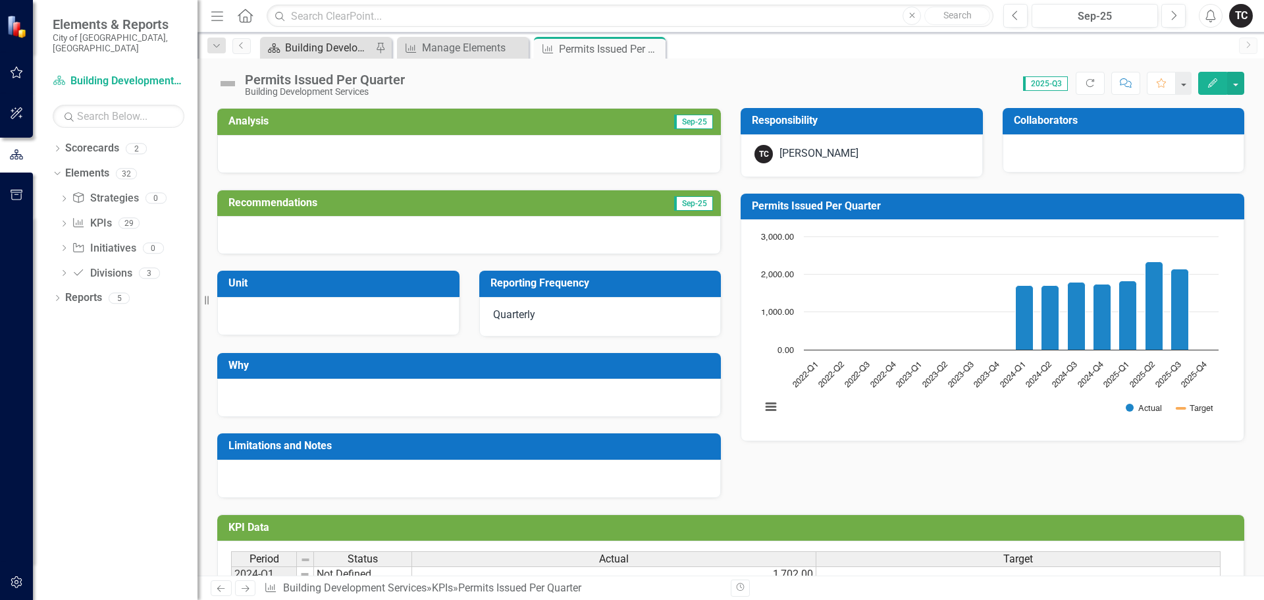
click at [328, 45] on div "Building Development Services" at bounding box center [328, 47] width 87 height 16
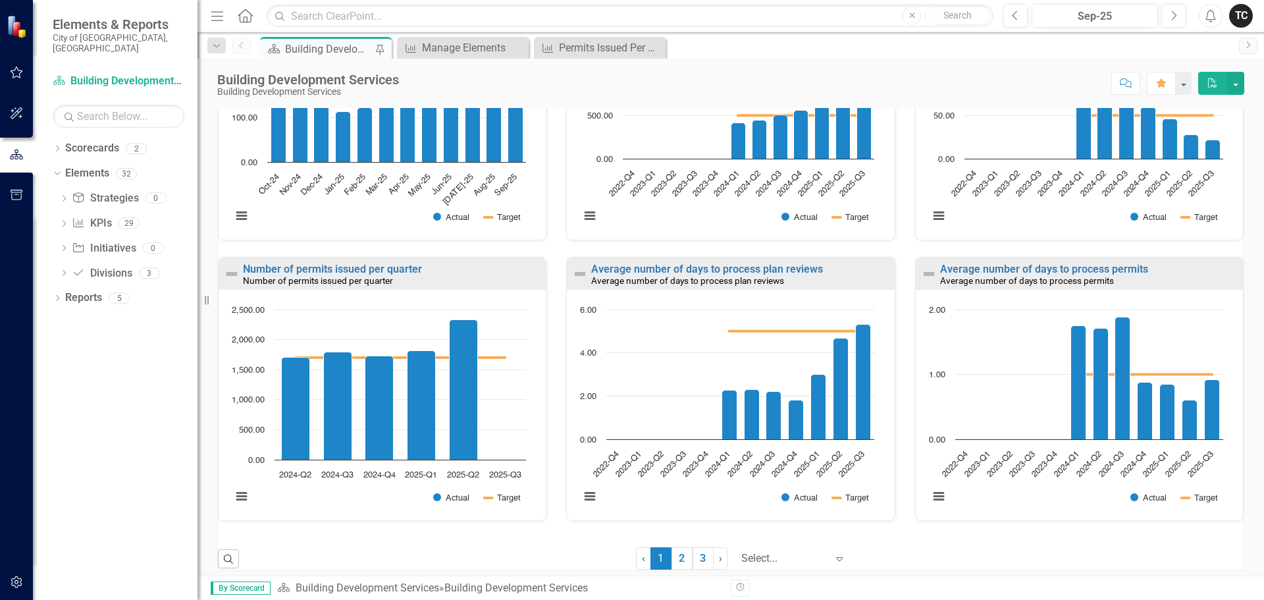
scroll to position [856, 0]
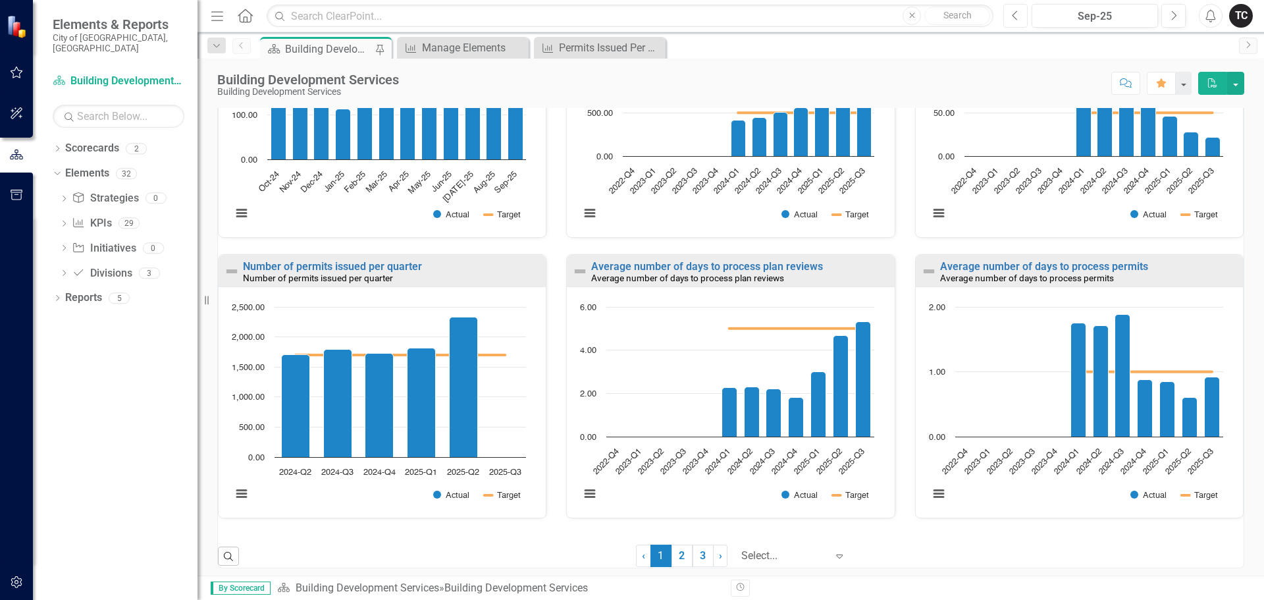
click at [1014, 13] on icon "Previous" at bounding box center [1015, 16] width 7 height 12
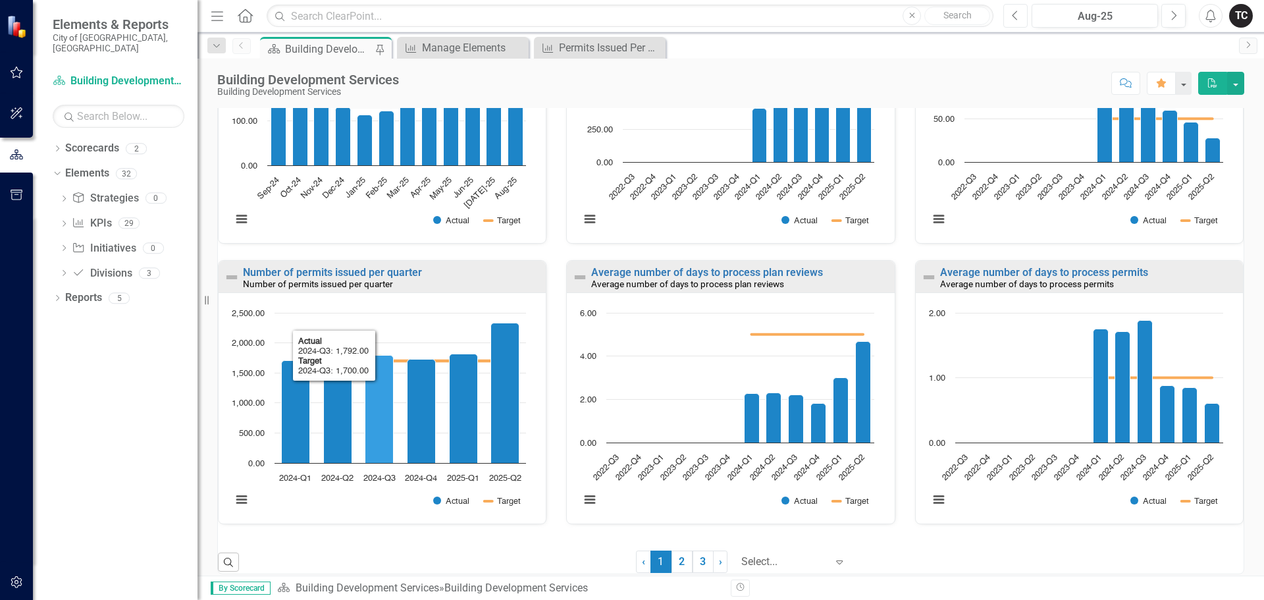
scroll to position [856, 0]
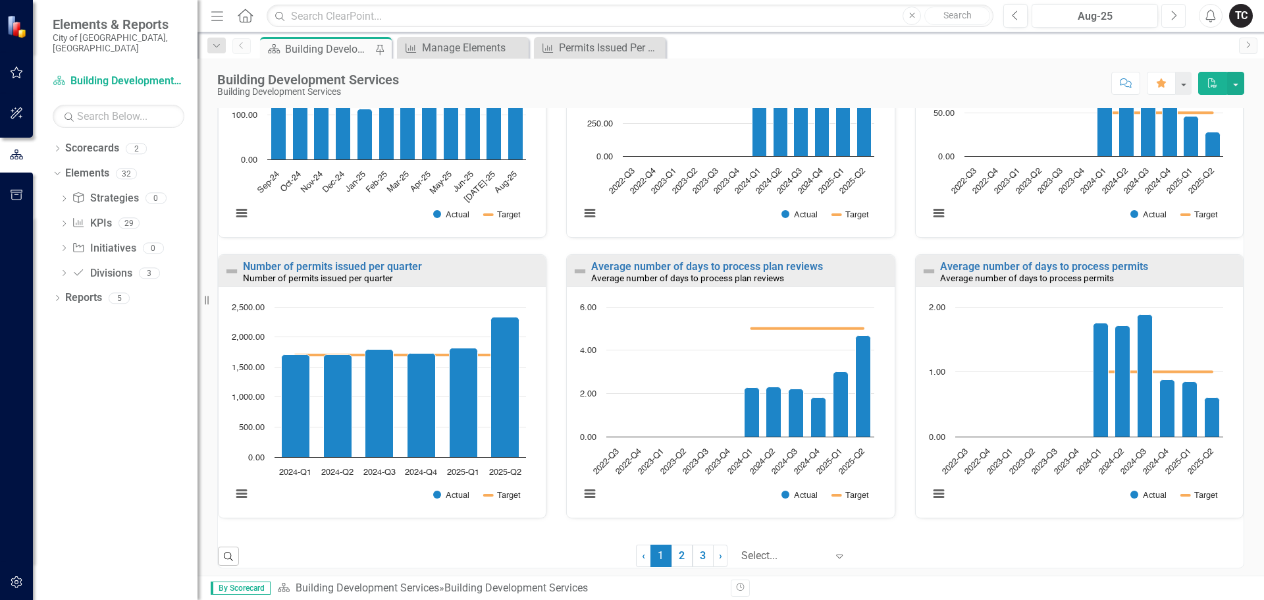
click at [1170, 19] on icon "Next" at bounding box center [1173, 16] width 7 height 12
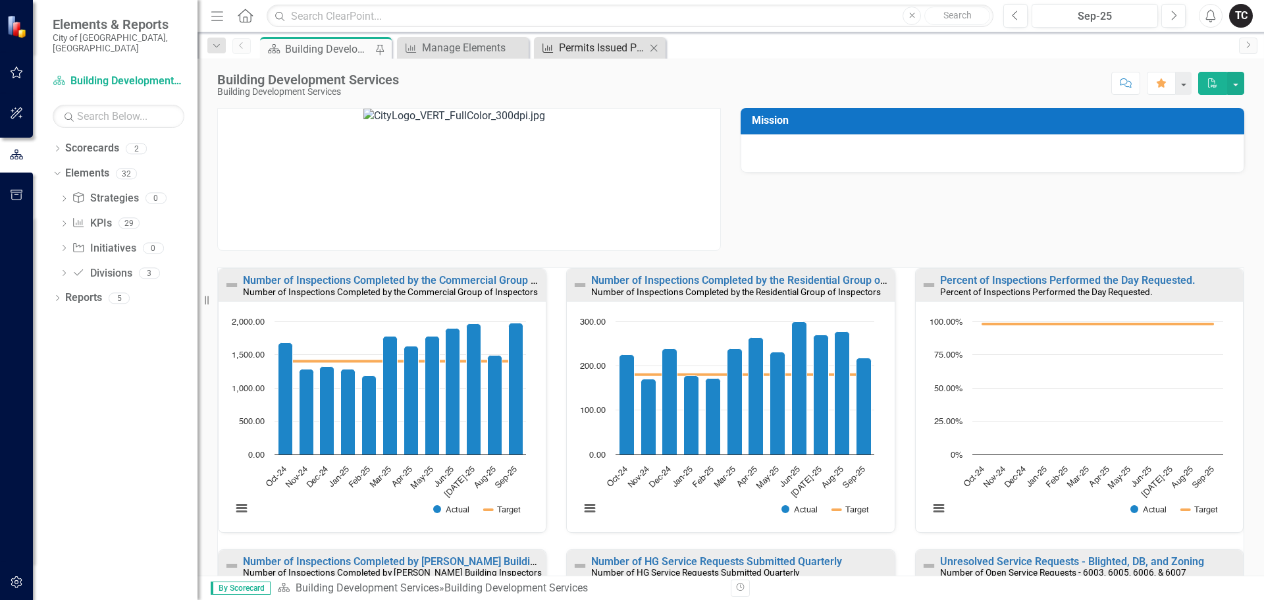
click at [607, 55] on div "Permits Issued Per Quarter" at bounding box center [602, 47] width 87 height 16
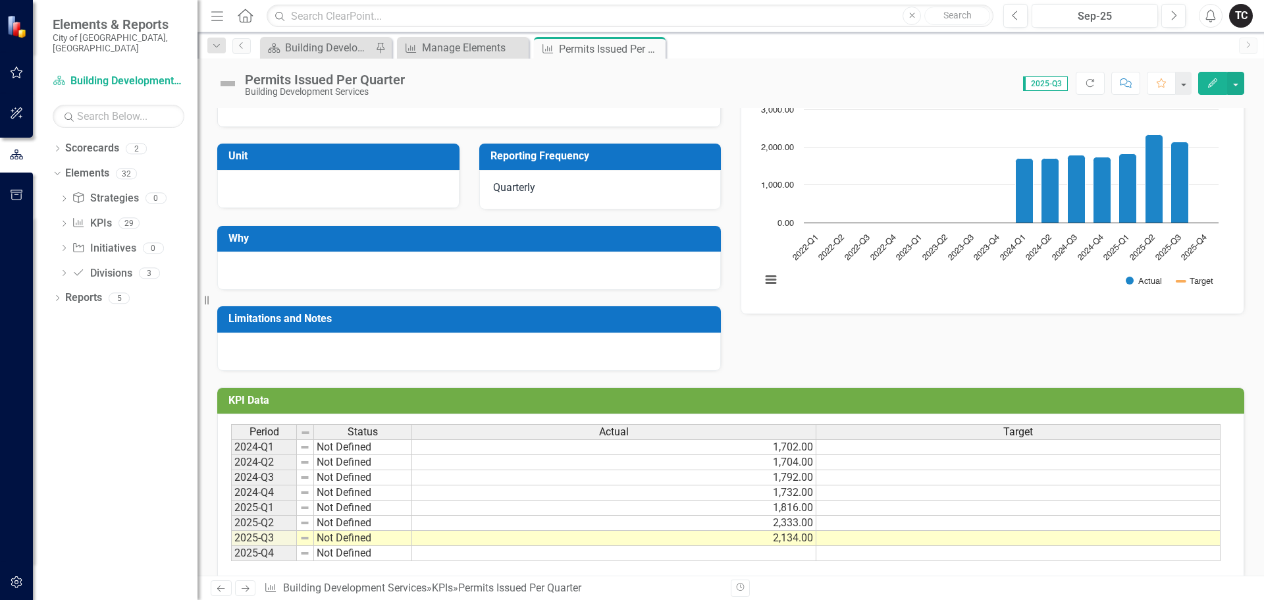
scroll to position [146, 0]
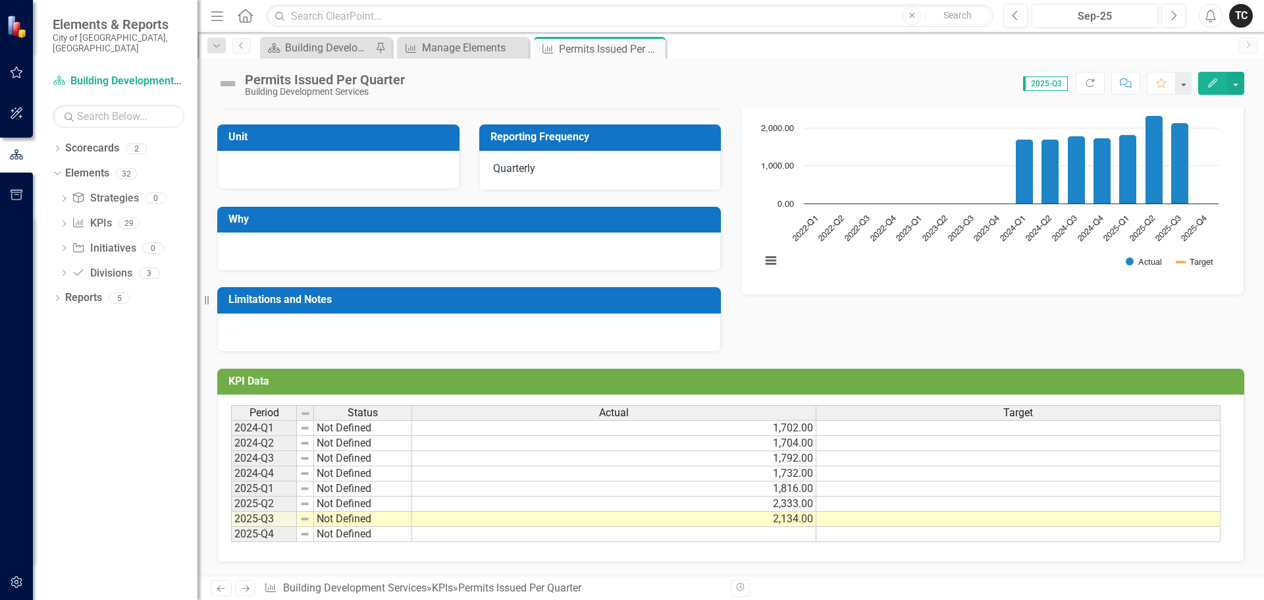
click at [776, 432] on td "1,702.00" at bounding box center [614, 428] width 404 height 16
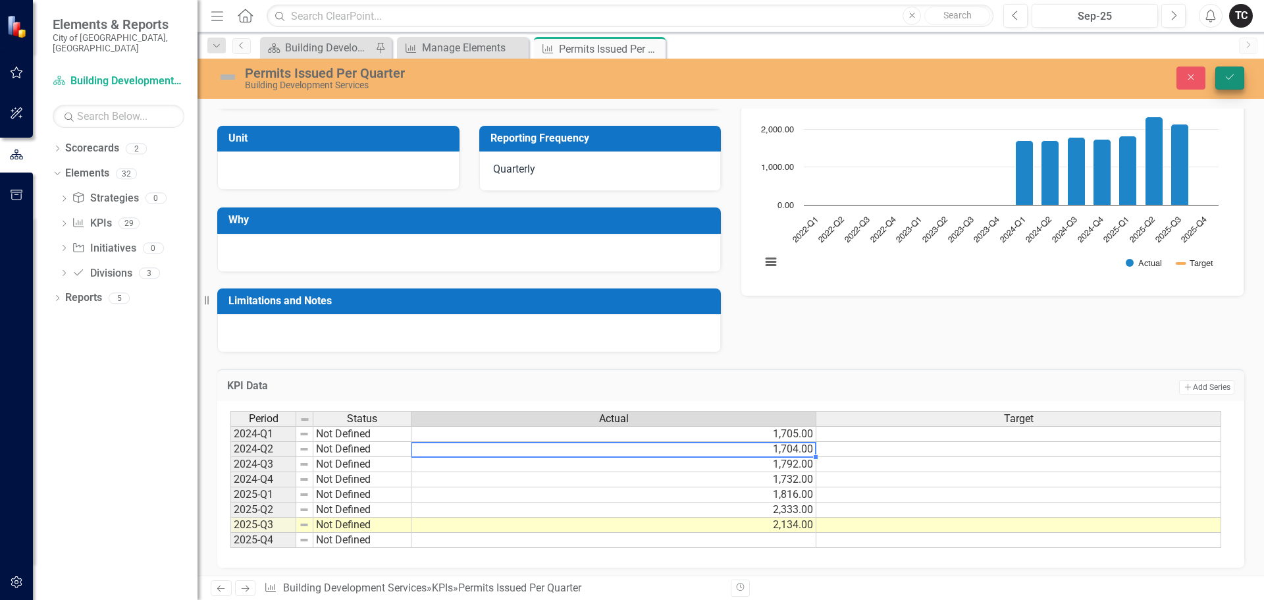
type textarea "1704"
click at [1232, 76] on icon "submit" at bounding box center [1229, 76] width 8 height 5
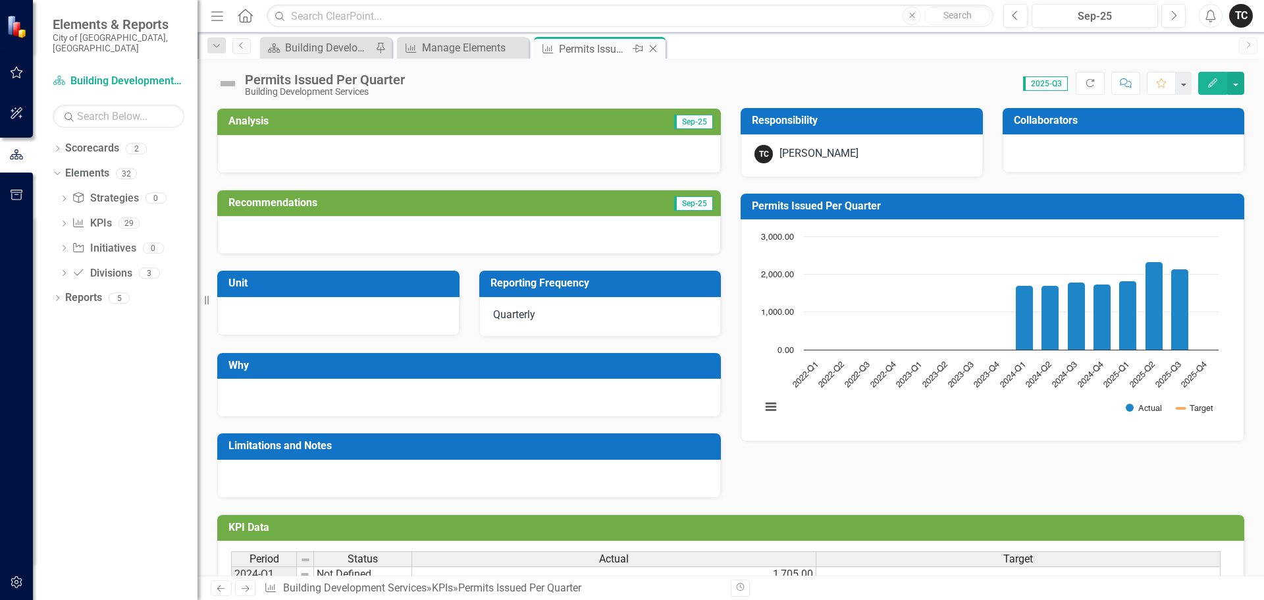
click at [653, 51] on icon "Close" at bounding box center [652, 48] width 13 height 11
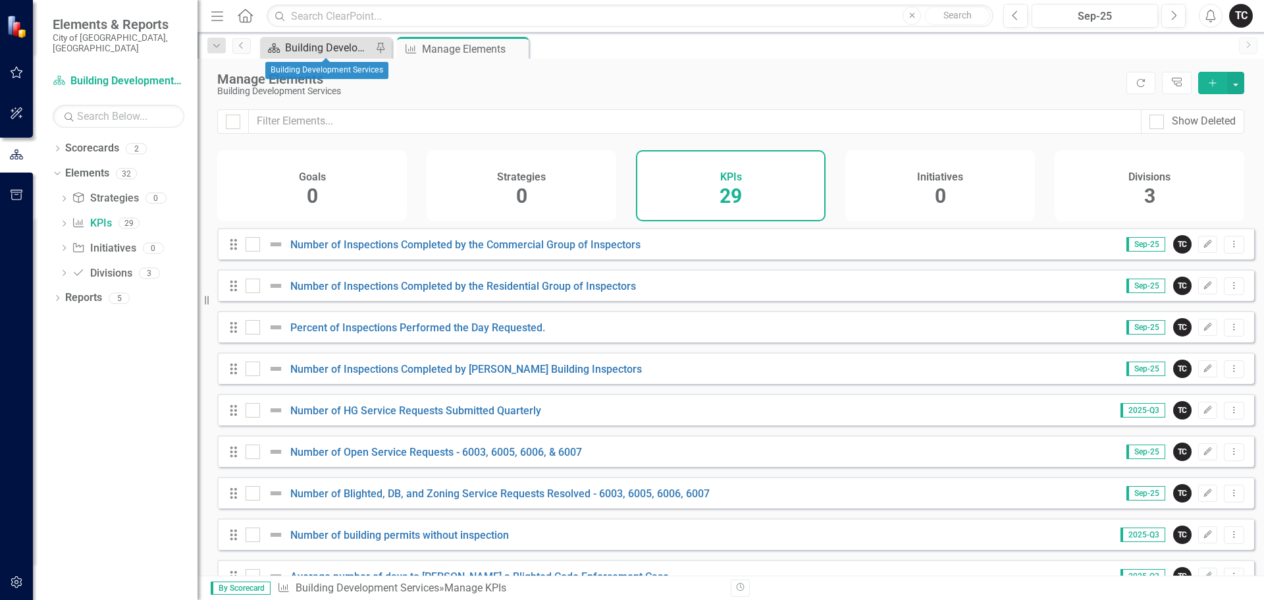
click at [346, 49] on div "Building Development Services" at bounding box center [328, 47] width 87 height 16
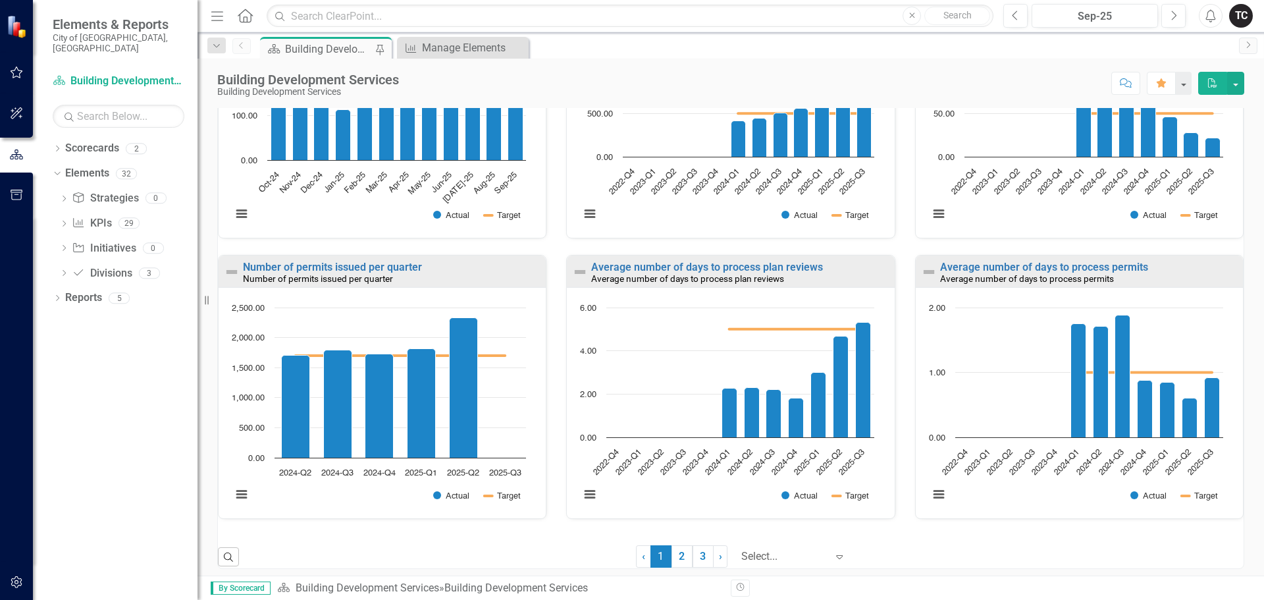
scroll to position [862, 0]
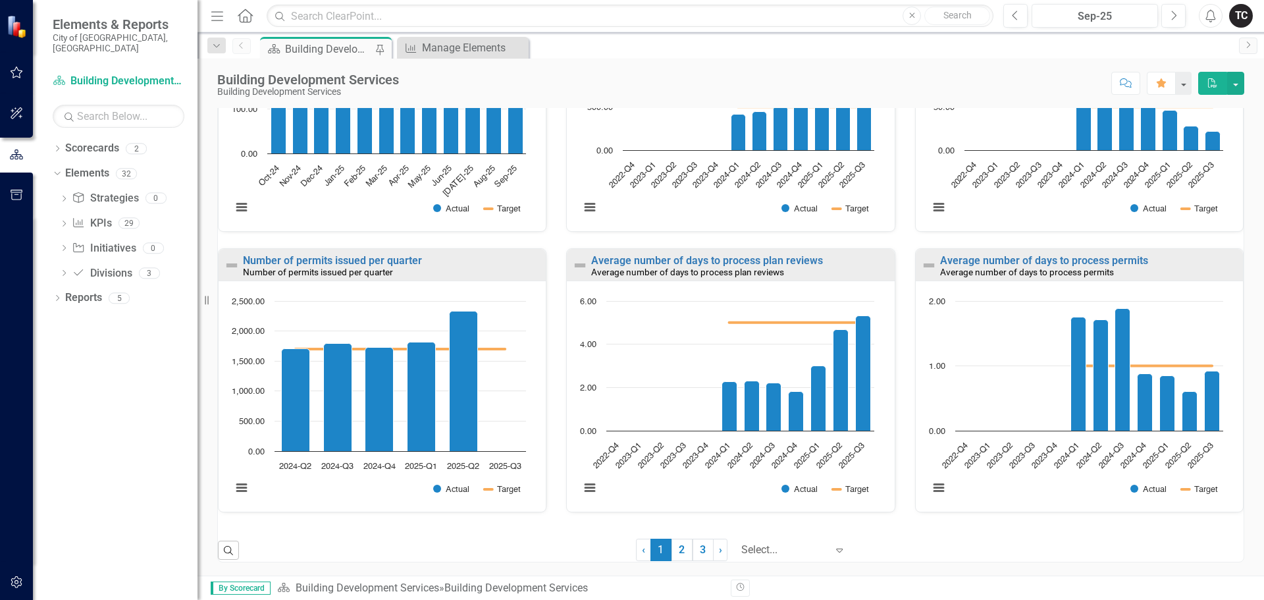
click at [230, 267] on img at bounding box center [232, 265] width 16 height 16
drag, startPoint x: 272, startPoint y: 262, endPoint x: 243, endPoint y: 488, distance: 228.3
click at [243, 488] on button "View chart menu, Chart" at bounding box center [241, 487] width 18 height 18
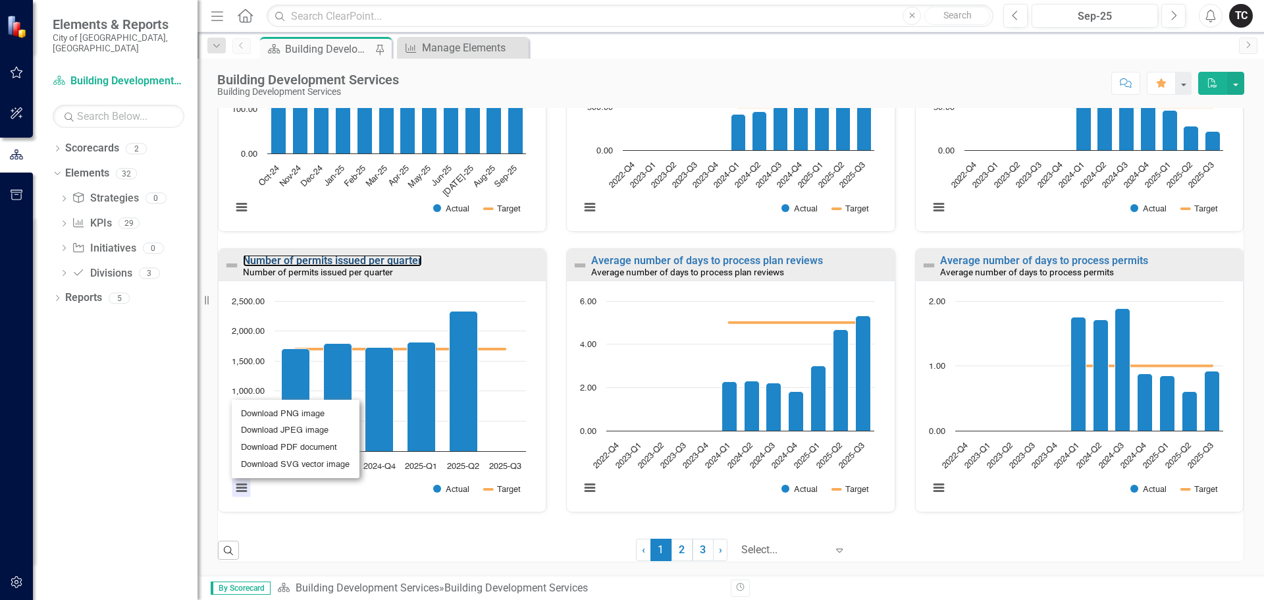
click at [333, 499] on rect "Interactive chart" at bounding box center [378, 401] width 307 height 214
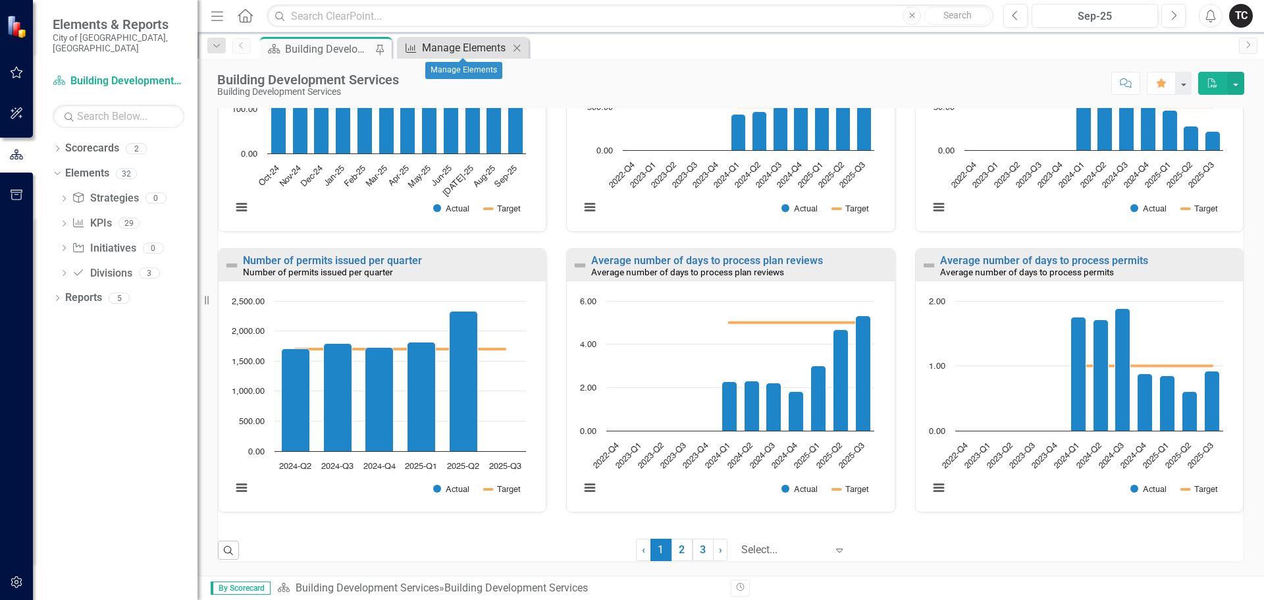
click at [459, 43] on div "Manage Elements" at bounding box center [465, 47] width 87 height 16
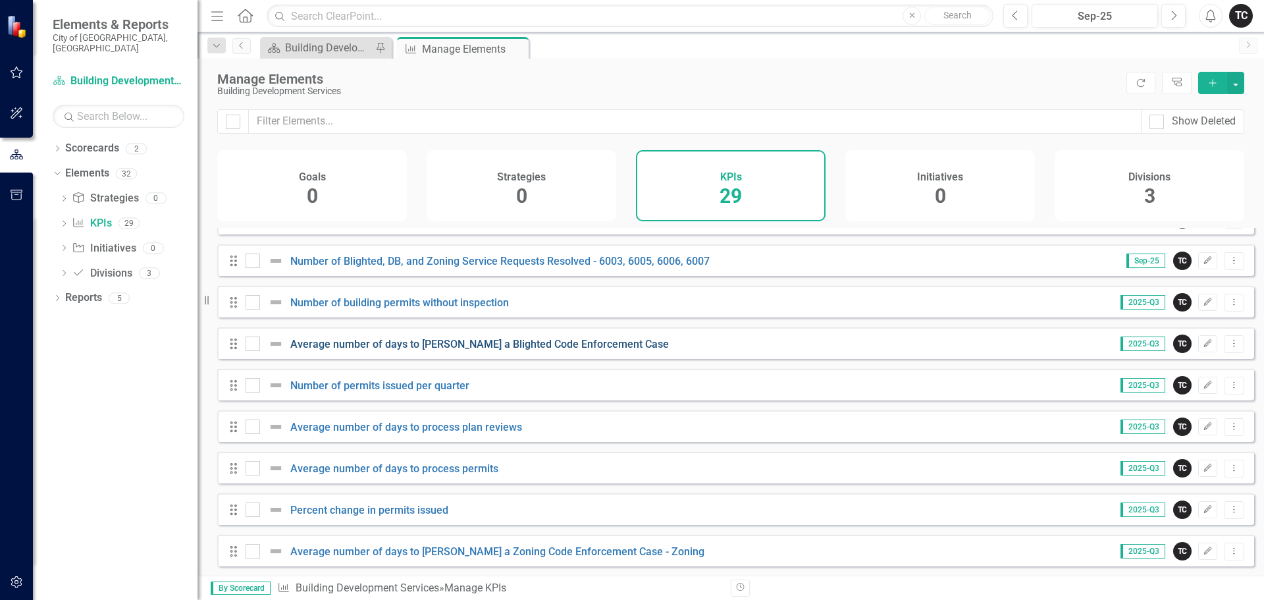
scroll to position [263, 0]
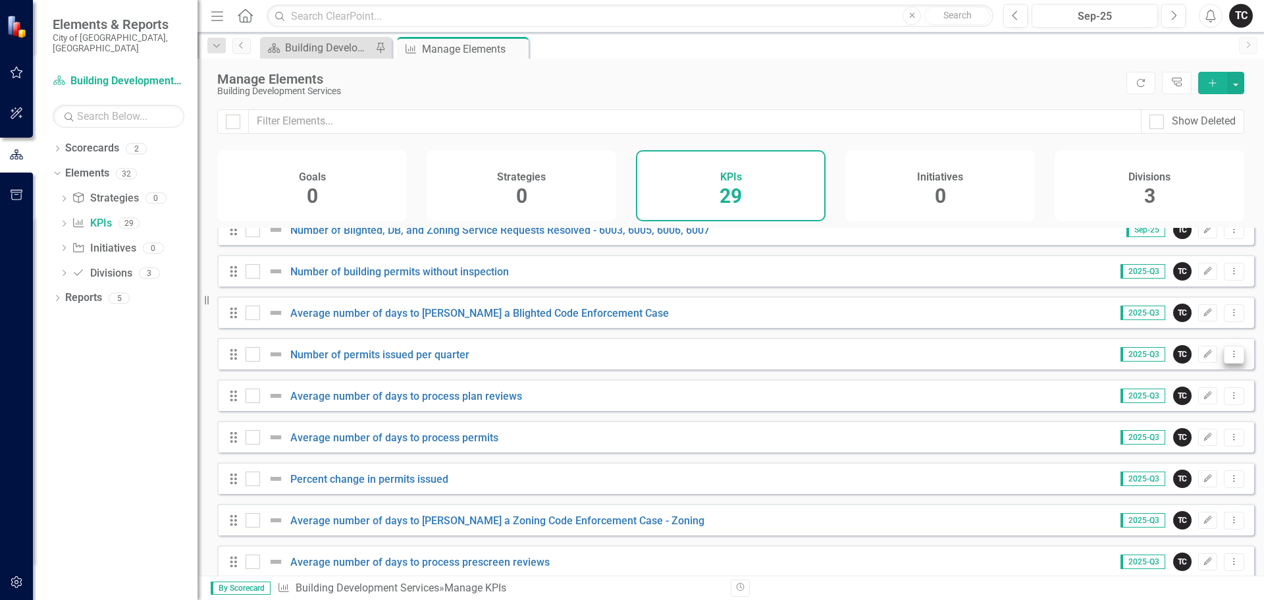
click at [1228, 363] on button "Dropdown Menu" at bounding box center [1233, 355] width 20 height 18
click at [1181, 460] on link "Trash Delete KPI" at bounding box center [1181, 459] width 104 height 24
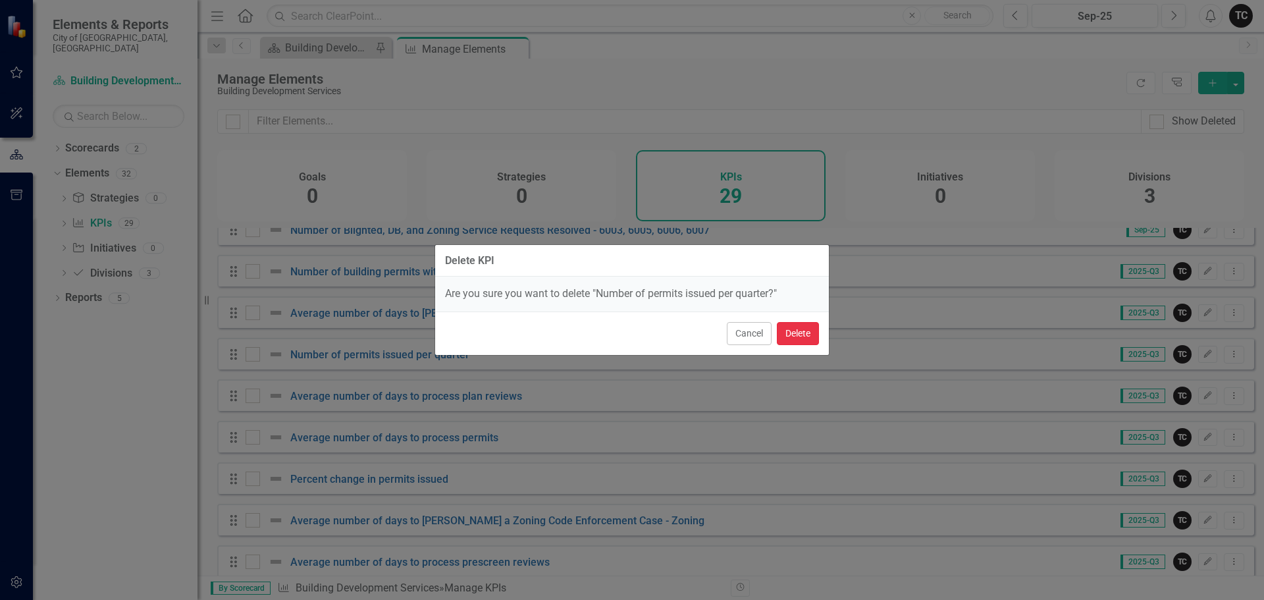
click at [794, 334] on button "Delete" at bounding box center [798, 333] width 42 height 23
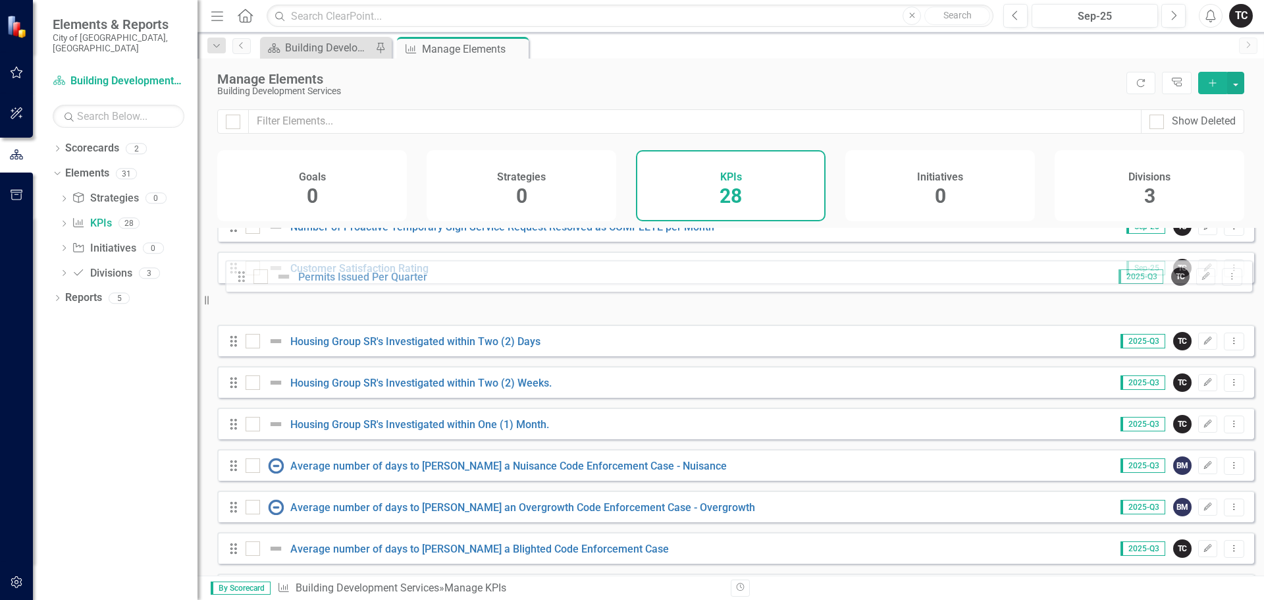
scroll to position [631, 0]
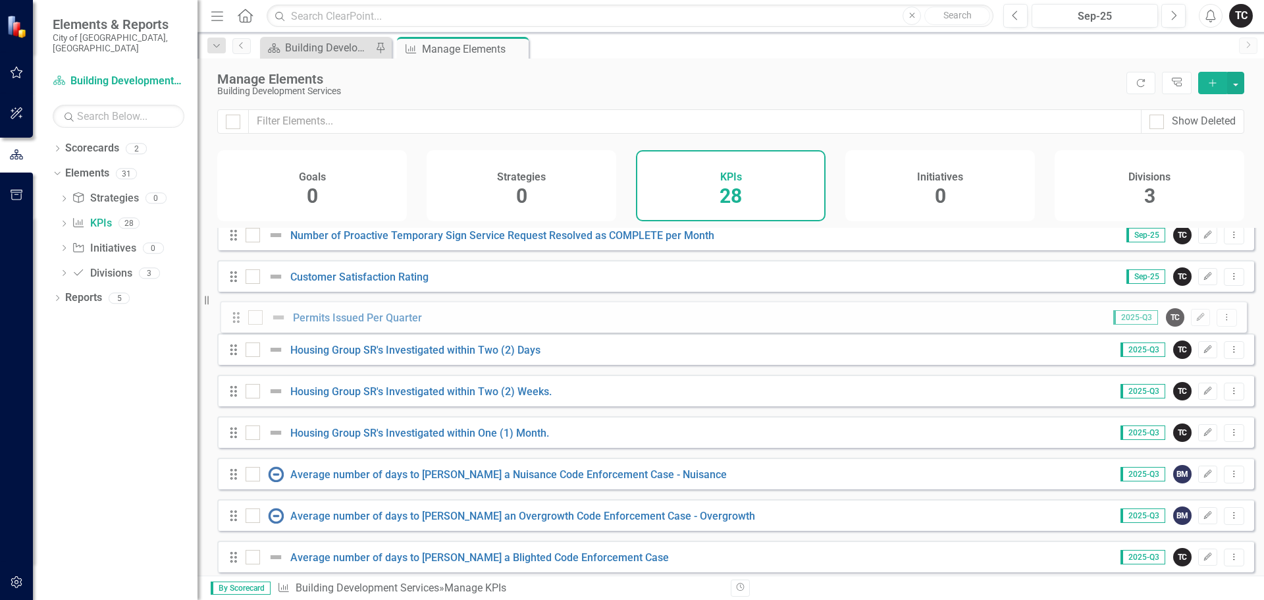
drag, startPoint x: 237, startPoint y: 555, endPoint x: 240, endPoint y: 322, distance: 233.0
click at [240, 322] on div "Drag Number of Inspections Completed by the Commercial Group of Inspectors Sep-…" at bounding box center [735, 172] width 1037 height 1151
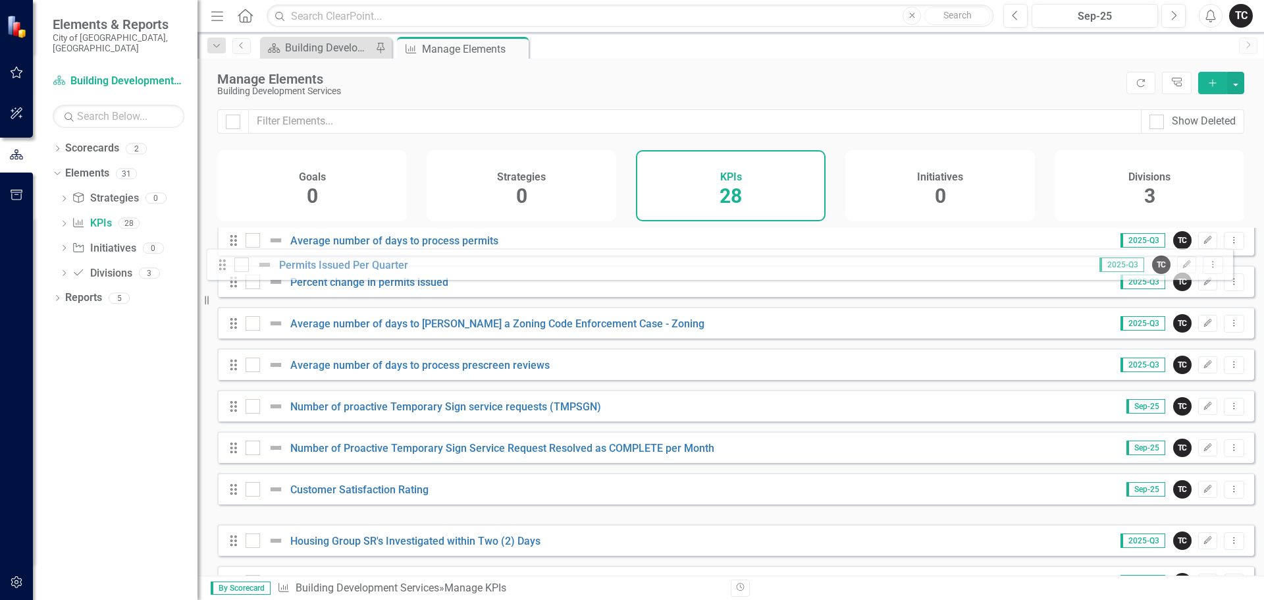
scroll to position [356, 0]
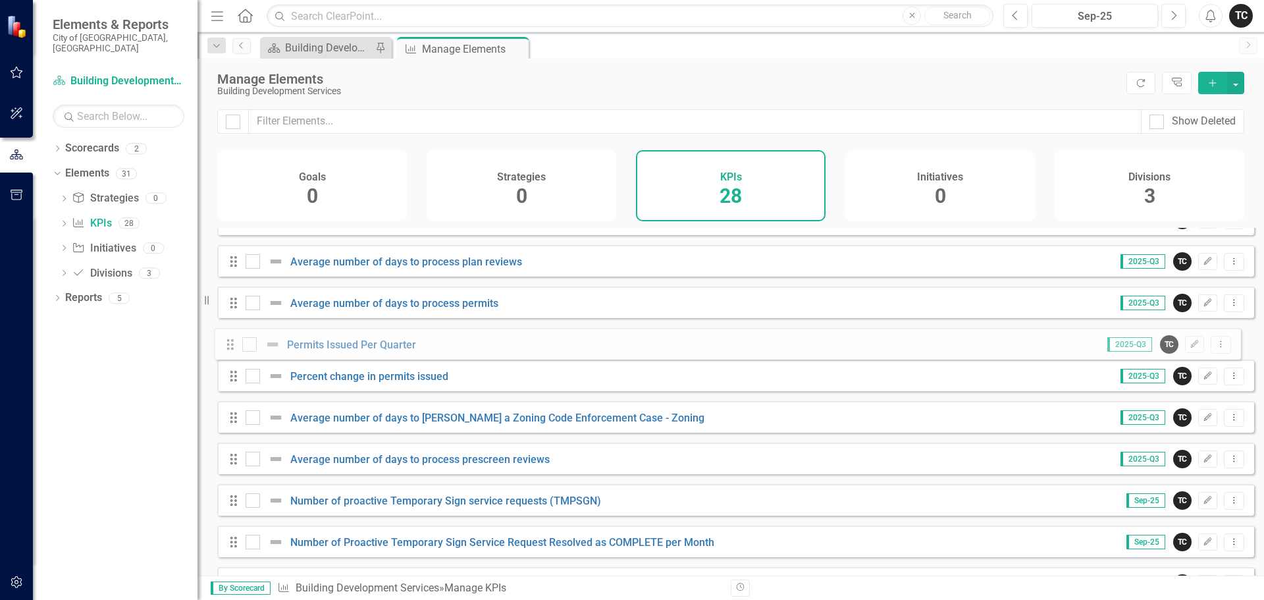
drag, startPoint x: 232, startPoint y: 436, endPoint x: 229, endPoint y: 347, distance: 88.3
click at [229, 347] on div "Drag Number of Inspections Completed by the Commercial Group of Inspectors Sep-…" at bounding box center [735, 447] width 1037 height 1151
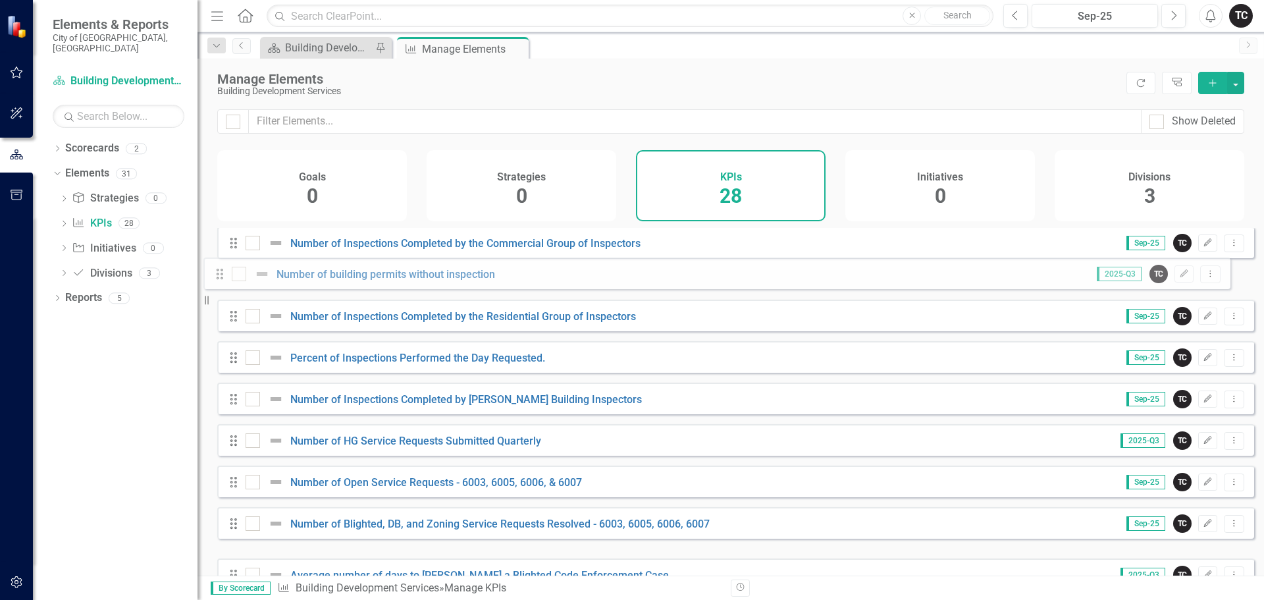
scroll to position [0, 0]
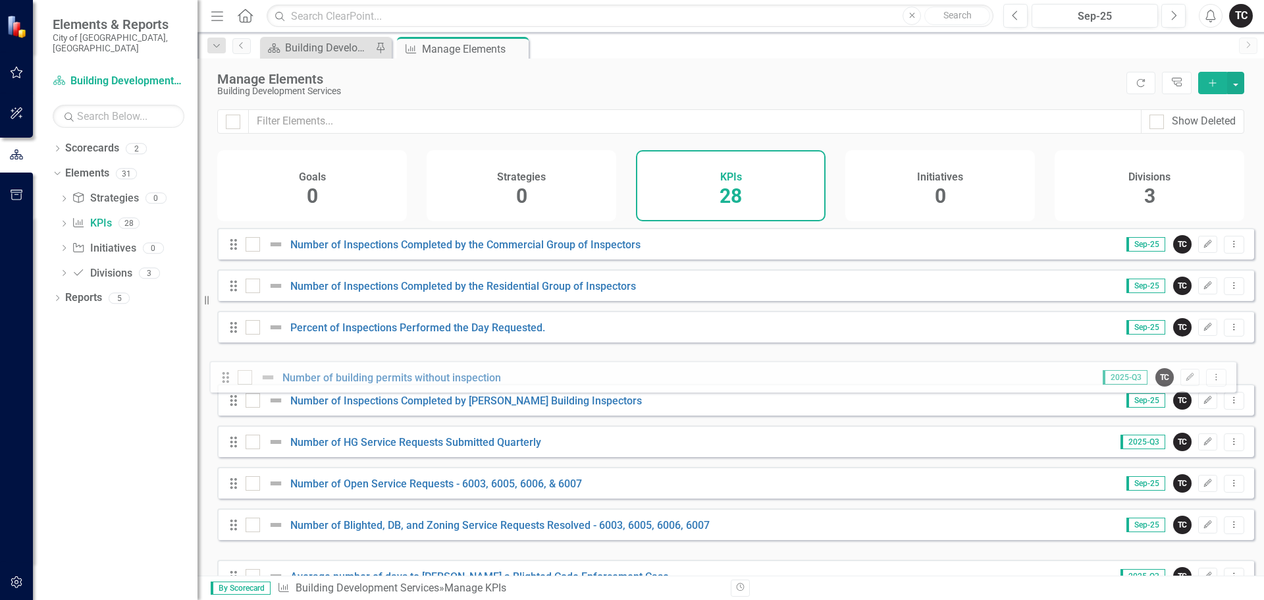
drag, startPoint x: 234, startPoint y: 484, endPoint x: 237, endPoint y: 382, distance: 102.7
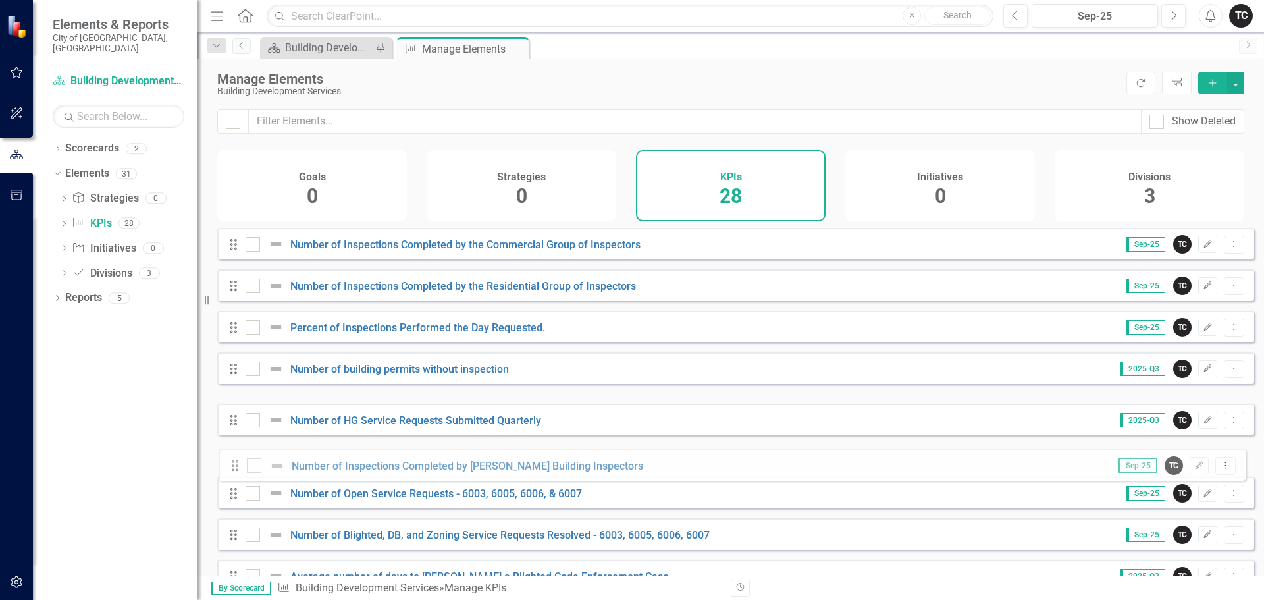
drag, startPoint x: 234, startPoint y: 422, endPoint x: 235, endPoint y: 467, distance: 45.4
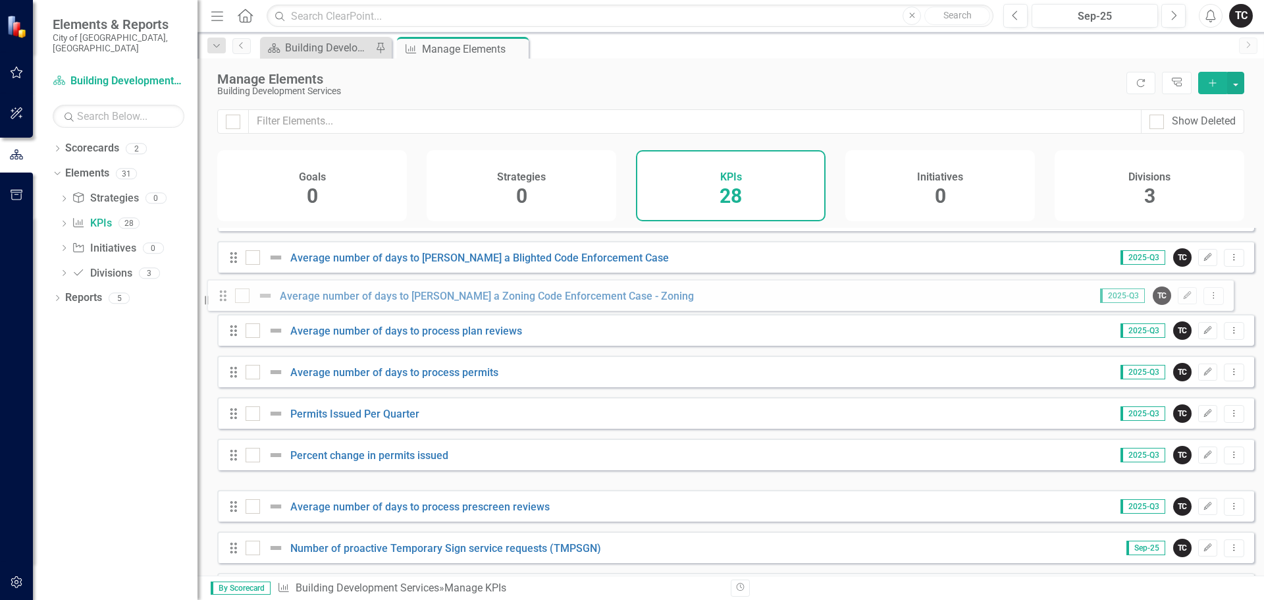
scroll to position [302, 0]
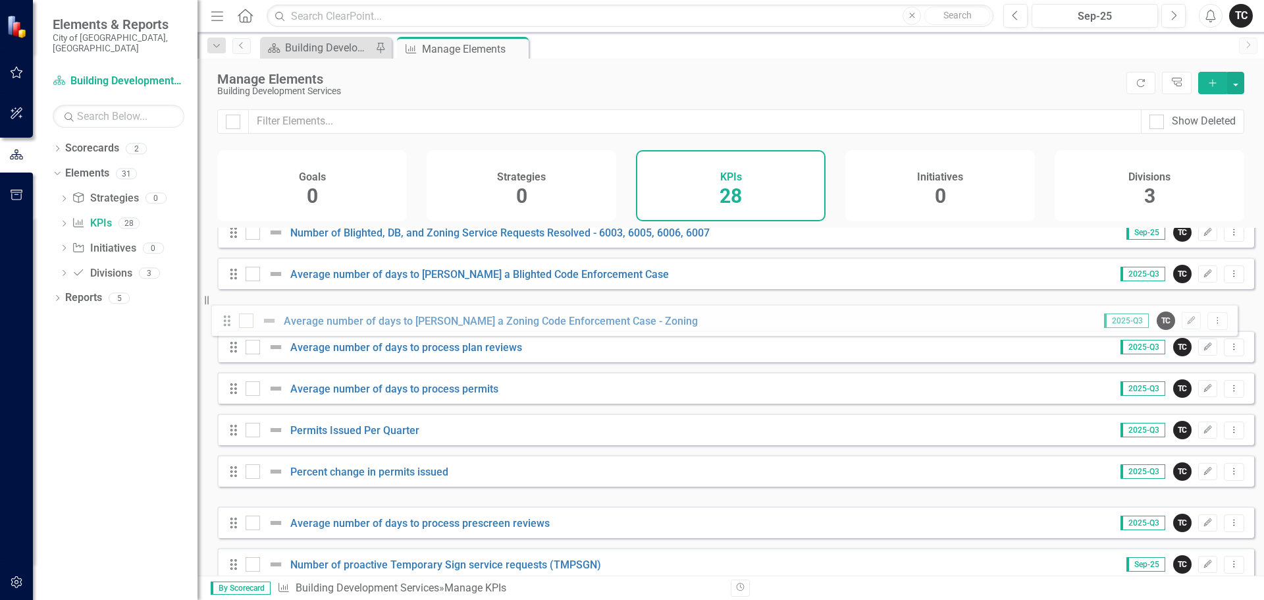
drag, startPoint x: 236, startPoint y: 466, endPoint x: 231, endPoint y: 322, distance: 143.6
click at [231, 322] on div "Drag Number of Inspections Completed by the Commercial Group of Inspectors Sep-…" at bounding box center [735, 501] width 1037 height 1151
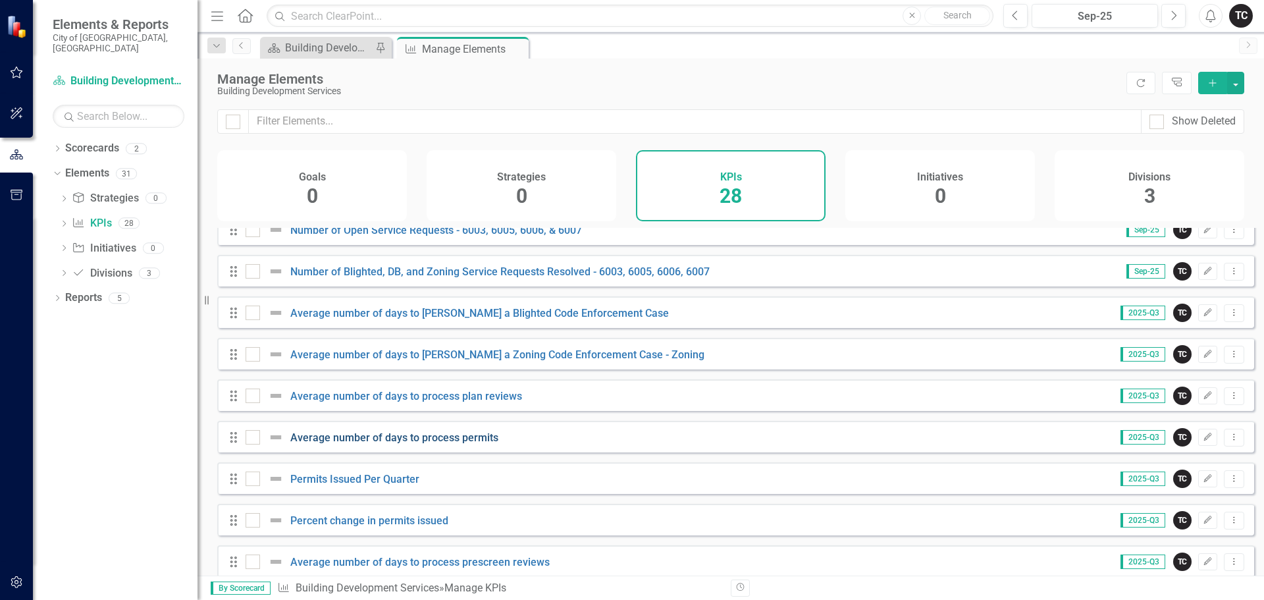
scroll to position [329, 0]
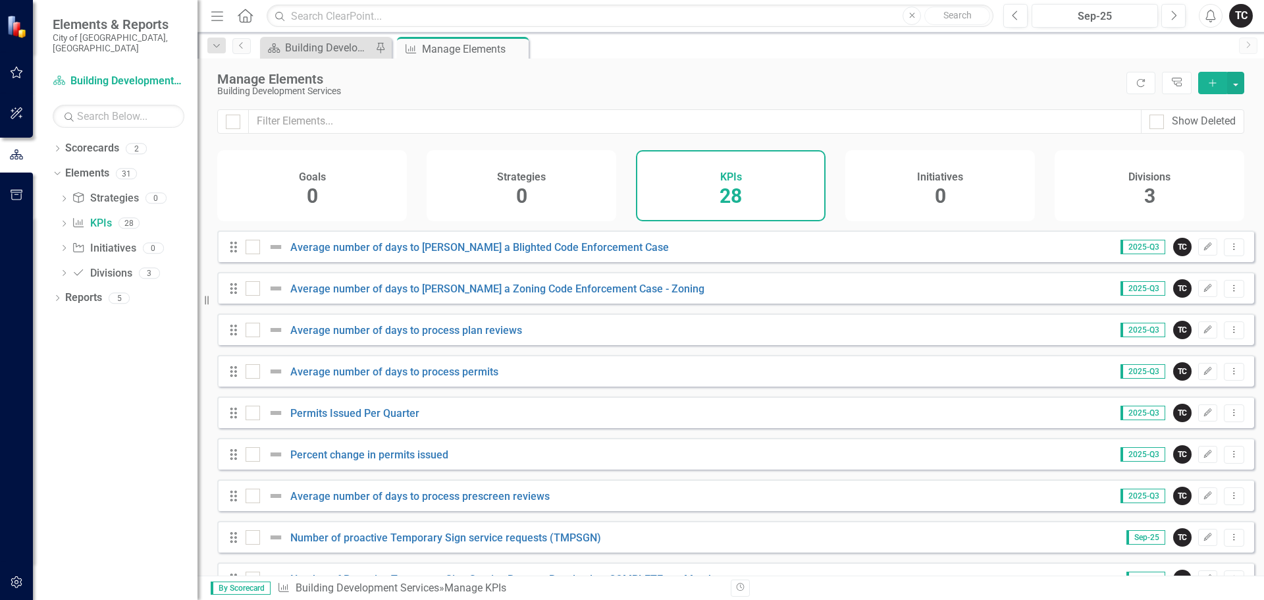
drag, startPoint x: 236, startPoint y: 513, endPoint x: 239, endPoint y: 502, distance: 11.5
click at [239, 499] on div "Drag Average number of days to process prescreen reviews" at bounding box center [393, 496] width 331 height 16
click at [232, 503] on div "Drag Average number of days to process prescreen reviews" at bounding box center [393, 496] width 331 height 16
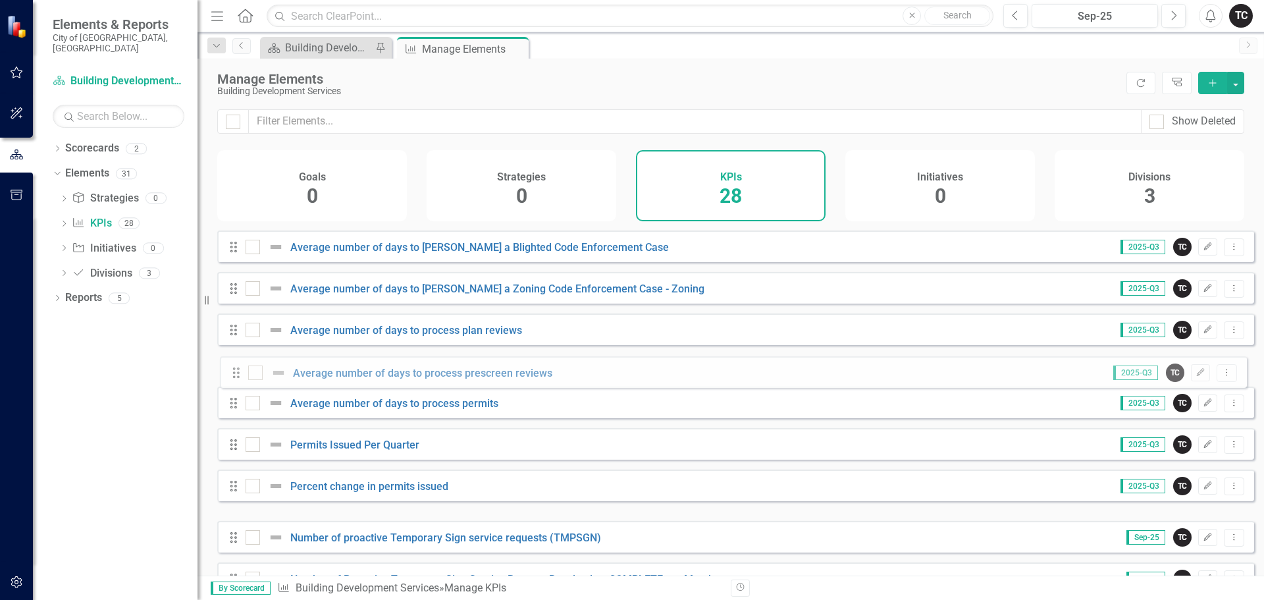
drag, startPoint x: 232, startPoint y: 509, endPoint x: 234, endPoint y: 376, distance: 133.0
click at [234, 376] on div "Drag Number of Inspections Completed by the Commercial Group of Inspectors Sep-…" at bounding box center [735, 474] width 1037 height 1151
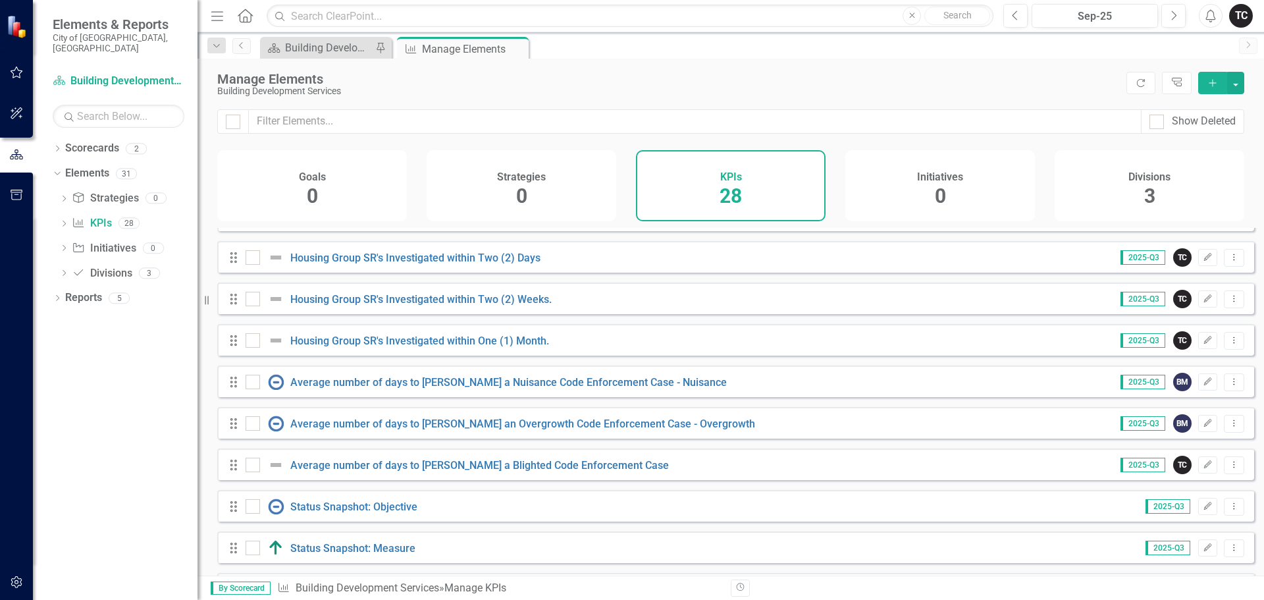
scroll to position [823, 0]
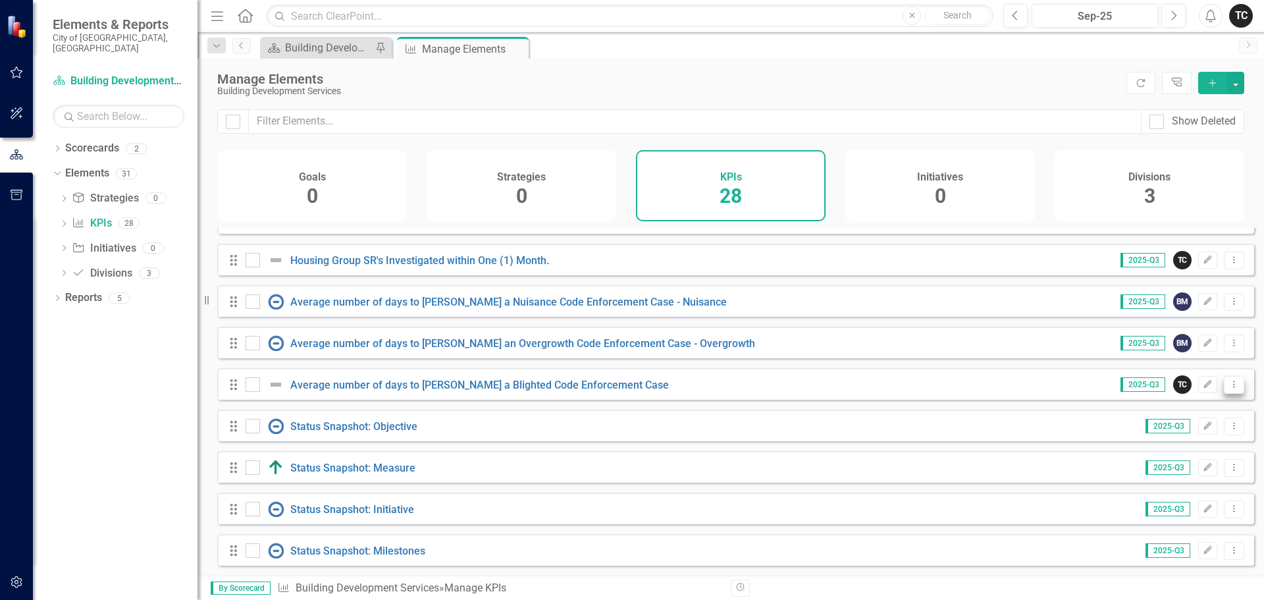
click at [1233, 384] on icon at bounding box center [1233, 383] width 1 height 7
click at [1188, 474] on link "Trash Delete KPI" at bounding box center [1181, 479] width 104 height 24
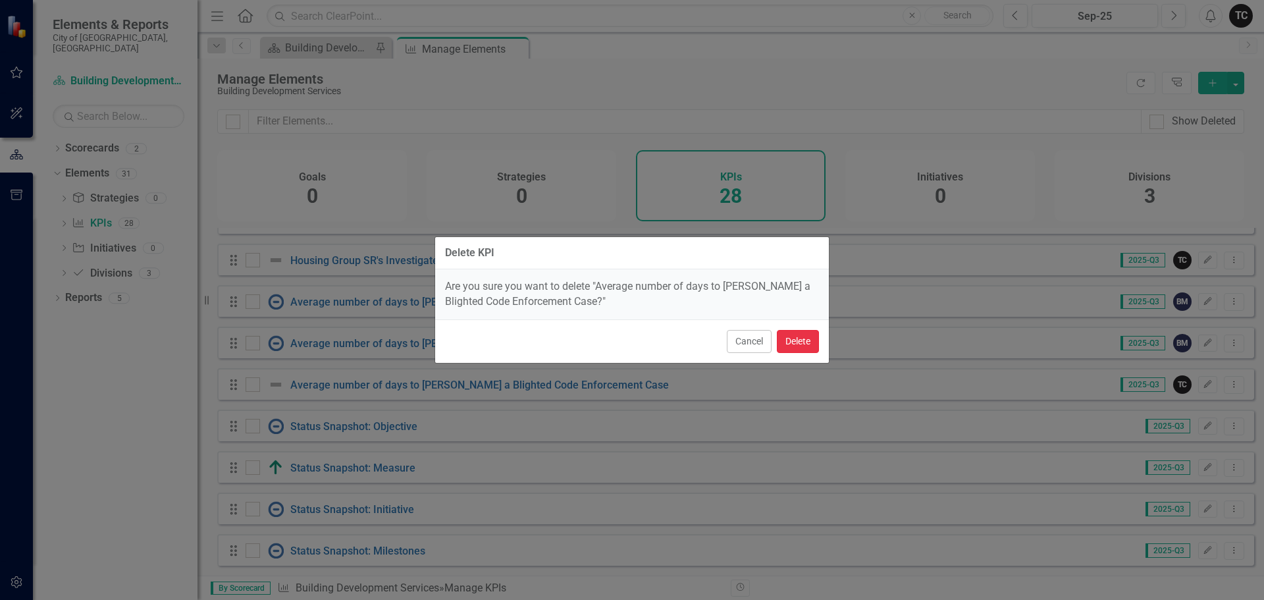
click at [800, 345] on button "Delete" at bounding box center [798, 341] width 42 height 23
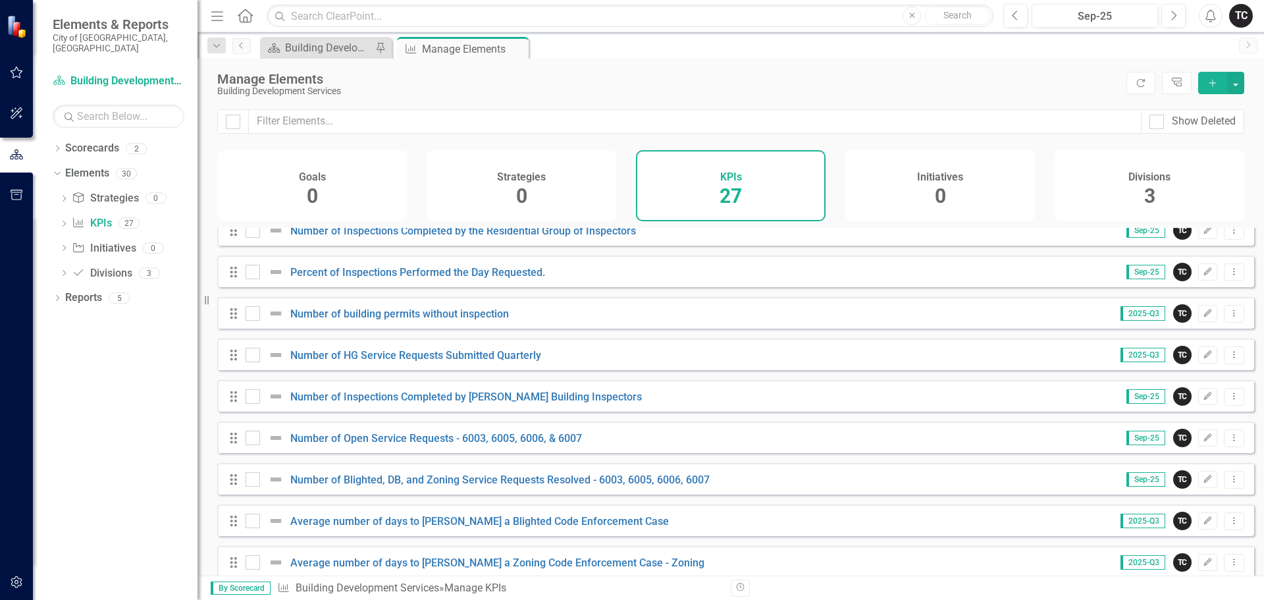
scroll to position [0, 0]
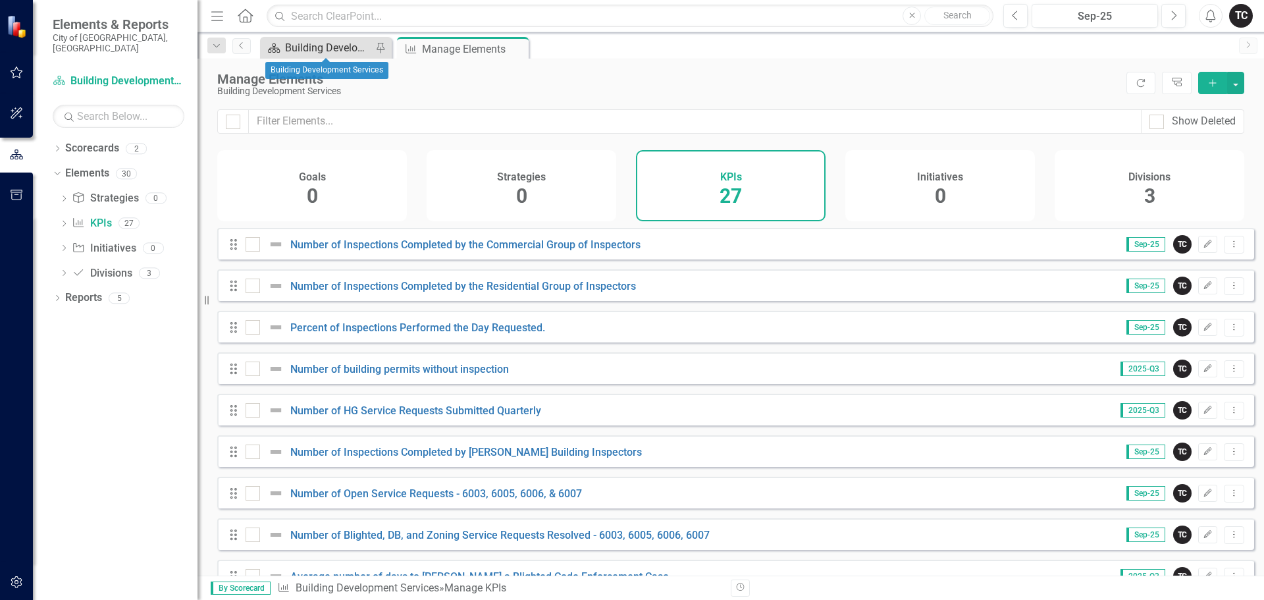
click at [352, 54] on div "Building Development Services" at bounding box center [328, 47] width 87 height 16
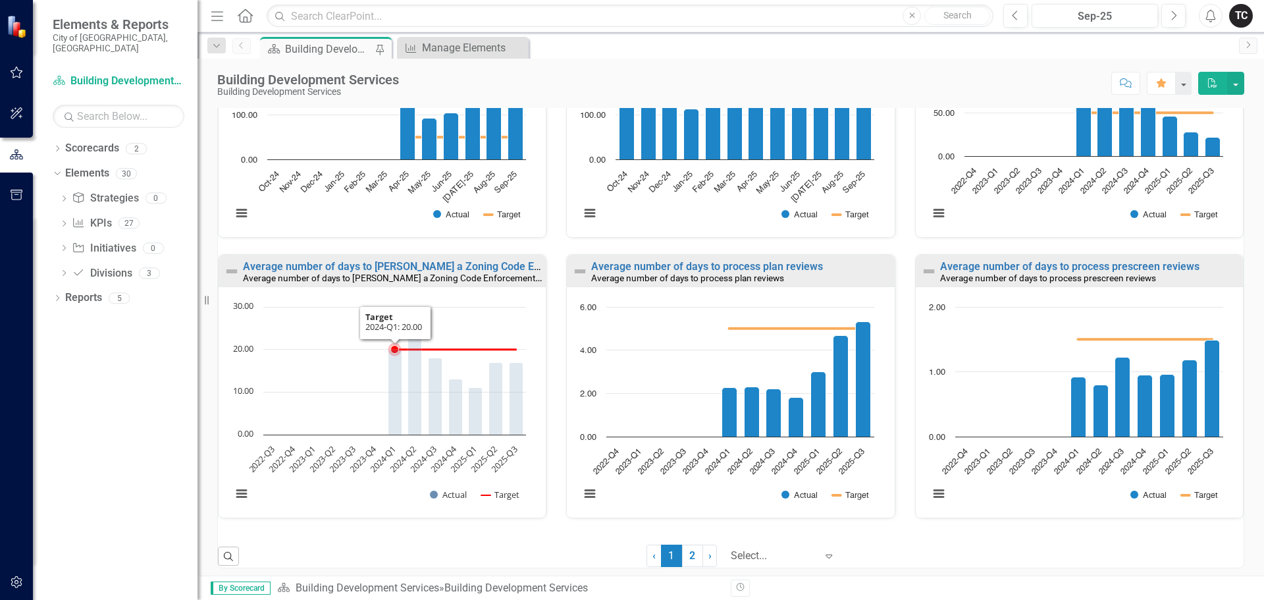
scroll to position [862, 0]
